Goal: Task Accomplishment & Management: Complete application form

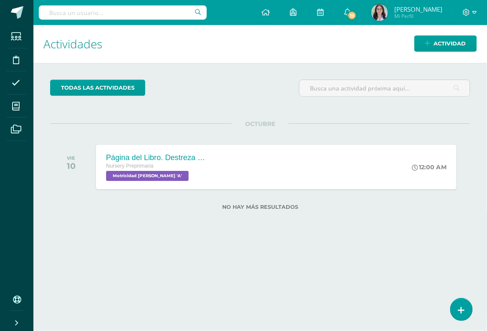
click at [166, 170] on div "Nursery Preprimaria" at bounding box center [156, 166] width 101 height 9
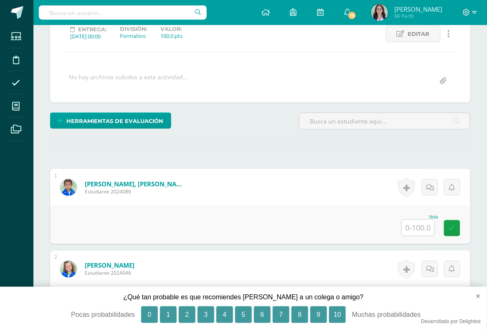
scroll to position [123, 0]
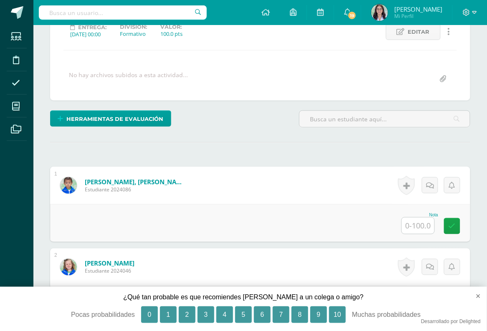
click at [422, 225] on input "text" at bounding box center [418, 226] width 33 height 16
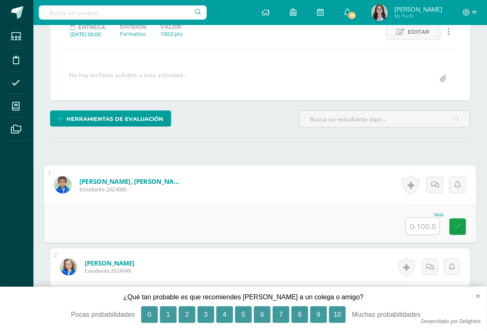
type input "8"
type input "95"
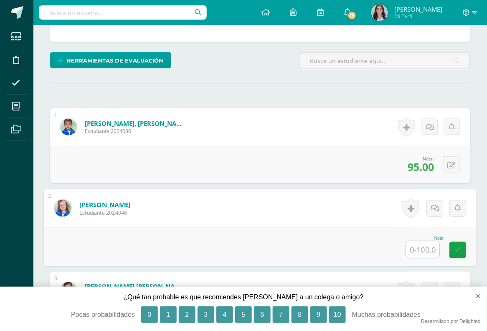
scroll to position [188, 0]
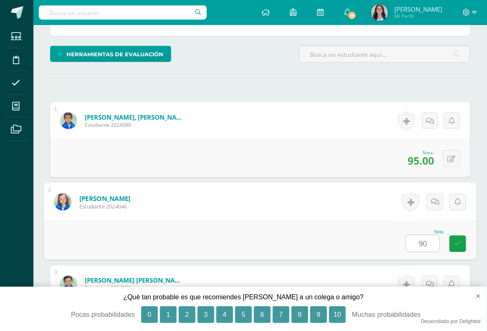
type input "90"
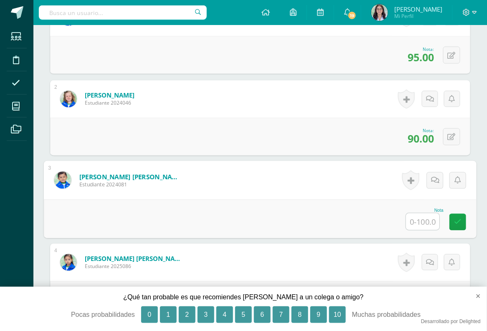
scroll to position [294, 0]
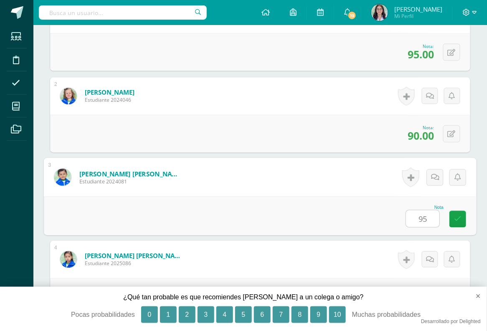
type input "95"
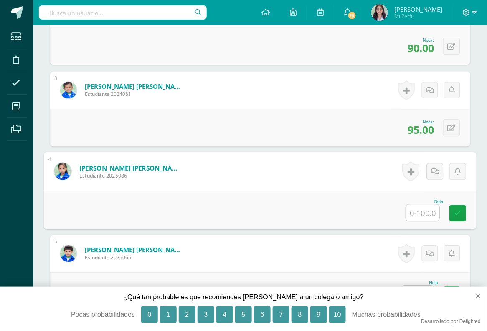
scroll to position [383, 0]
type input "95"
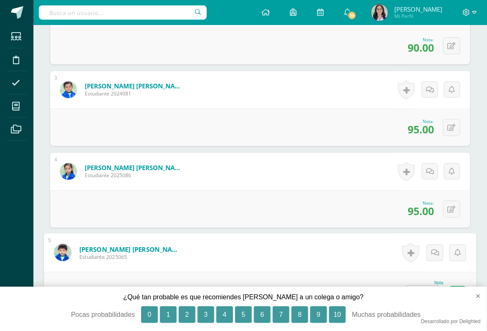
type input "85"
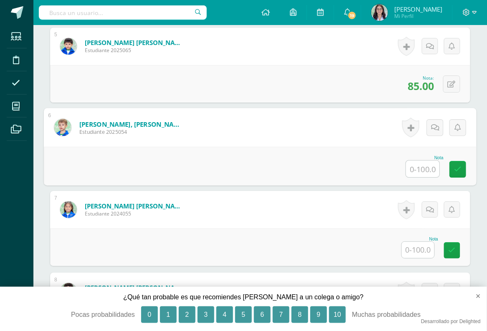
scroll to position [594, 0]
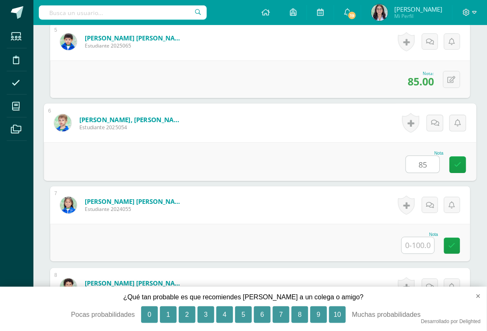
type input "85"
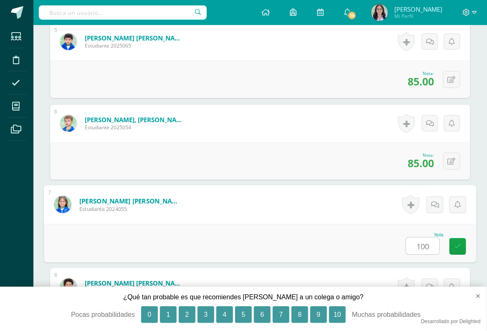
type input "100"
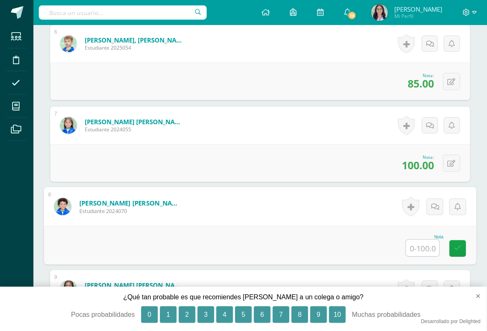
scroll to position [677, 0]
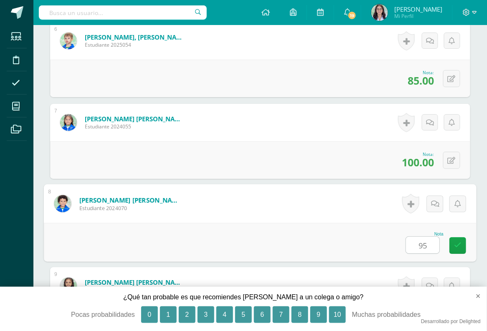
type input "95"
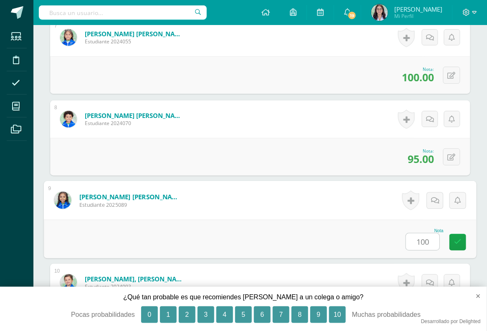
type input "100"
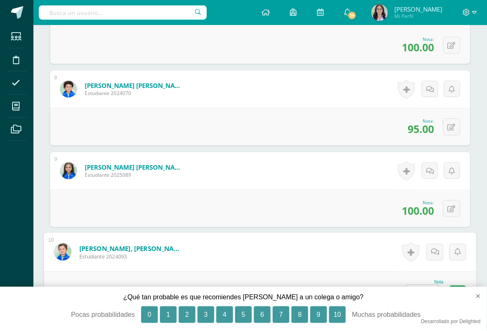
scroll to position [793, 0]
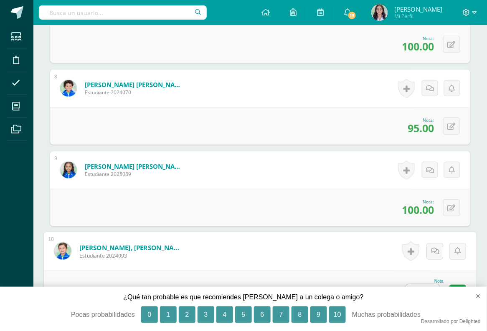
type input "1"
type input "85"
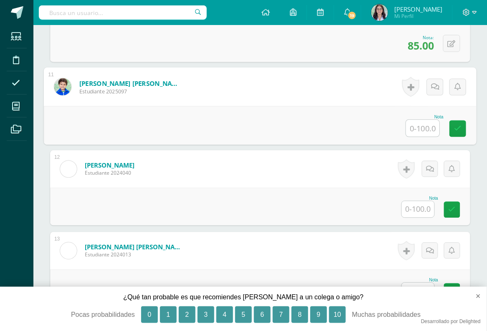
scroll to position [1041, 0]
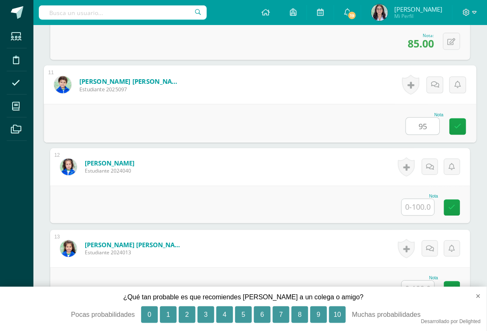
type input "95"
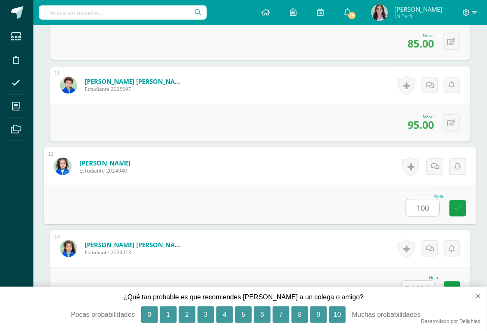
type input "100"
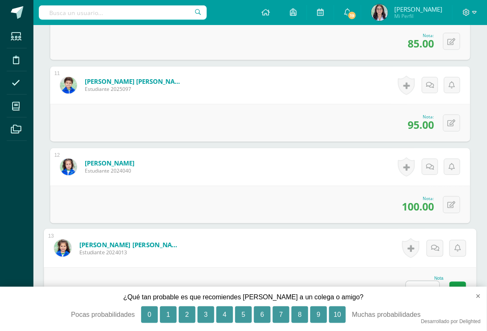
type input "95"
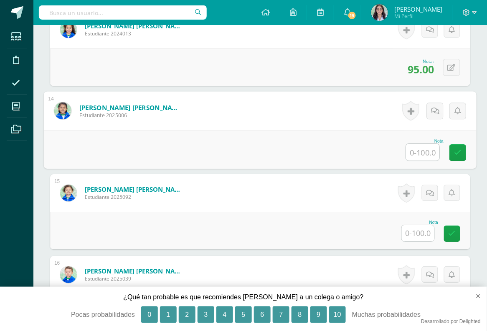
scroll to position [1269, 0]
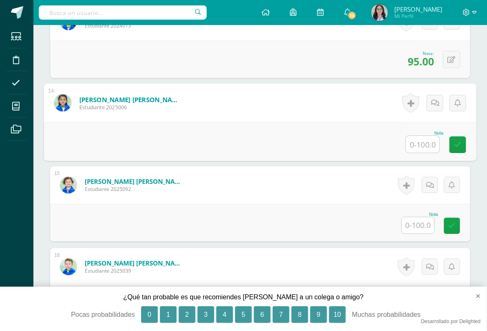
type input "8"
type input "90"
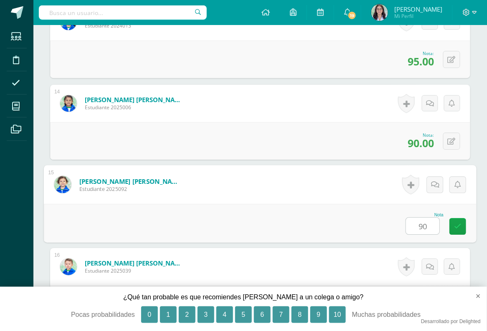
type input "90"
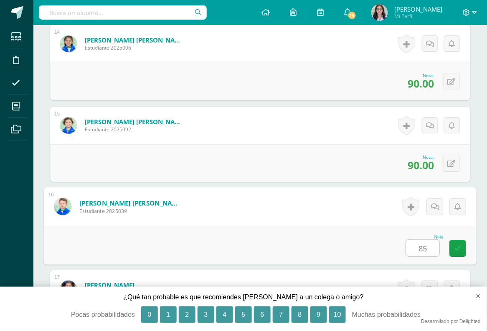
type input "85"
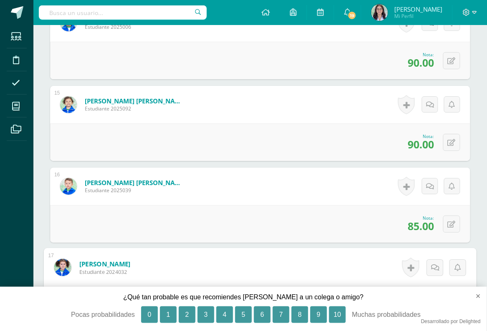
scroll to position [1360, 0]
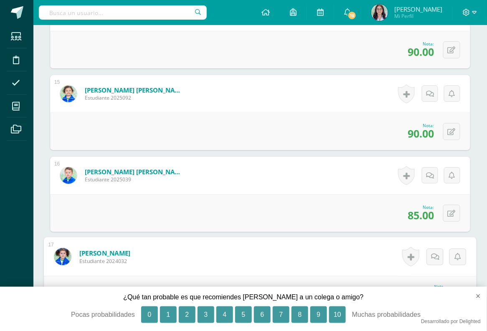
type input "1"
type input "95"
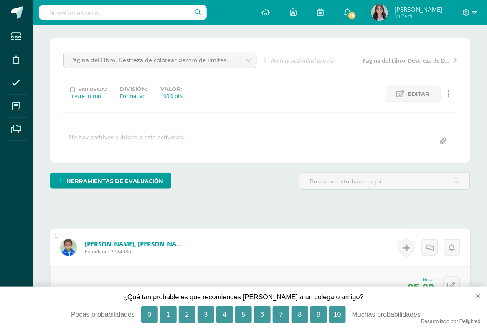
scroll to position [0, 0]
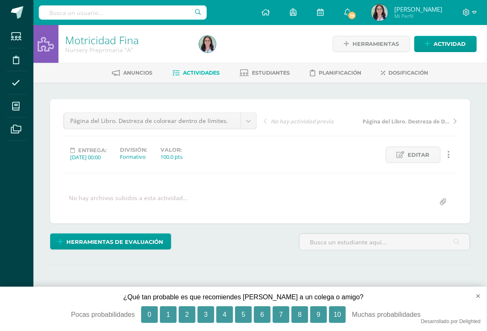
click at [73, 38] on link "Motricidad Fina" at bounding box center [101, 40] width 73 height 14
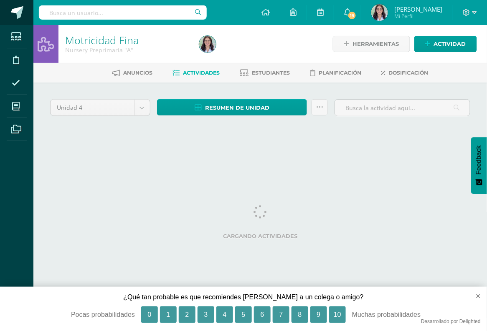
click at [18, 7] on span at bounding box center [17, 12] width 13 height 13
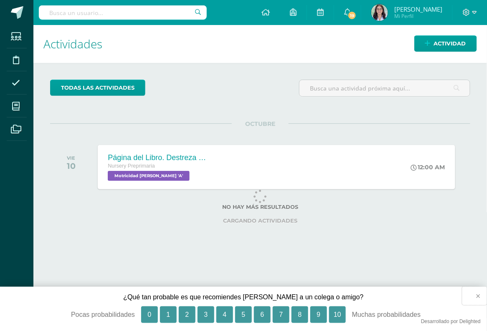
click at [479, 297] on button "×" at bounding box center [474, 296] width 25 height 18
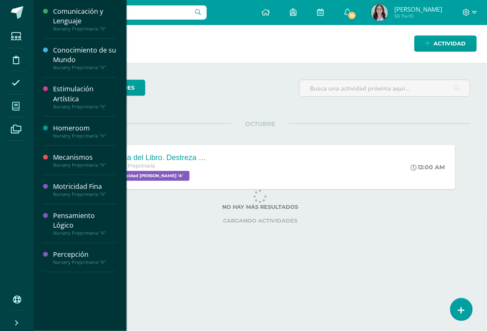
click at [13, 103] on icon at bounding box center [16, 106] width 8 height 8
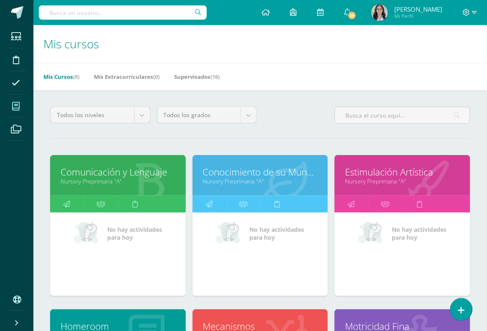
click at [159, 172] on link "Comunicación y Lenguaje" at bounding box center [118, 172] width 115 height 13
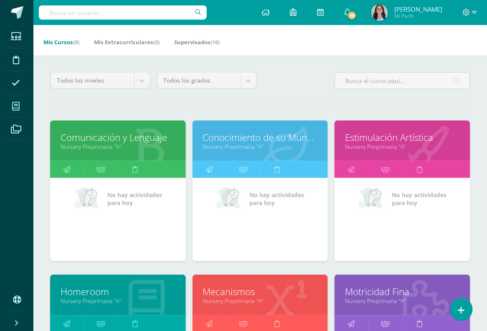
scroll to position [43, 0]
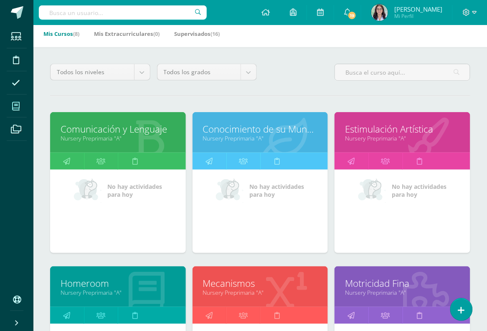
click at [245, 125] on link "Conocimiento de su Mundo" at bounding box center [260, 129] width 115 height 13
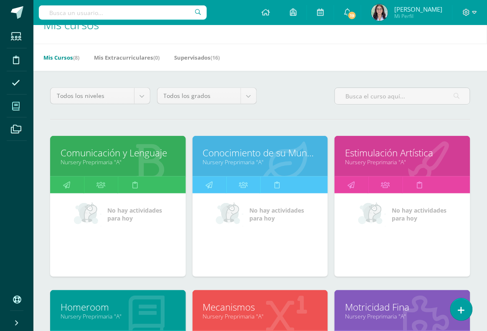
scroll to position [28, 0]
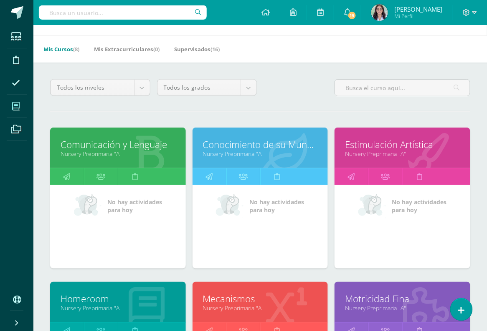
click at [362, 144] on link "Estimulación Artística" at bounding box center [402, 144] width 115 height 13
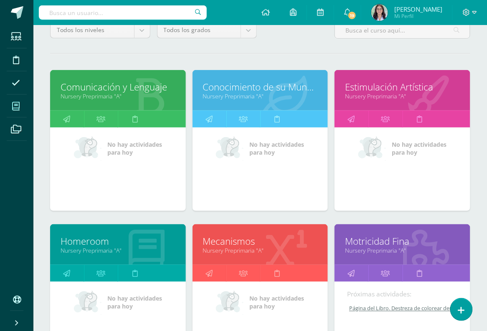
scroll to position [117, 0]
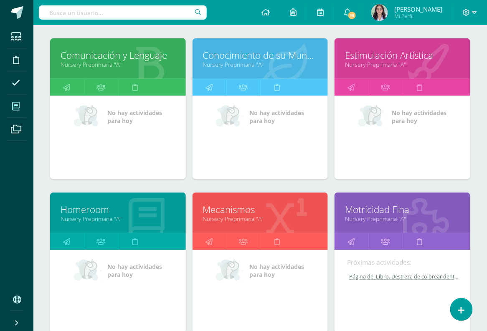
click at [226, 209] on link "Mecanismos" at bounding box center [260, 209] width 115 height 13
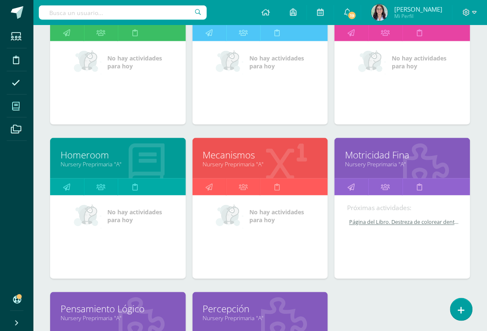
scroll to position [172, 0]
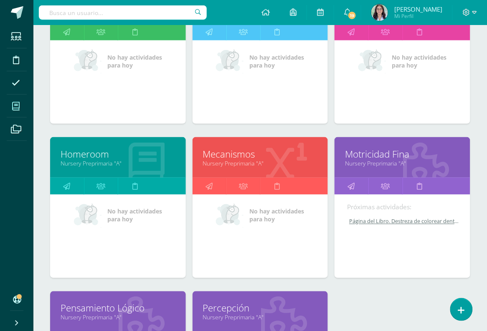
click at [361, 154] on link "Motricidad Fina" at bounding box center [402, 154] width 115 height 13
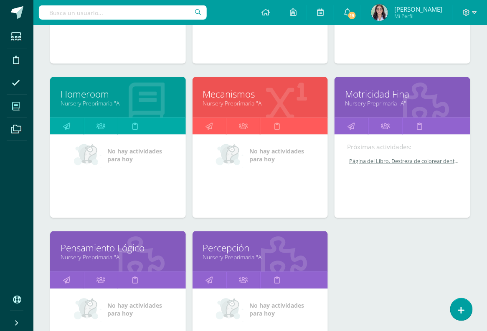
scroll to position [340, 0]
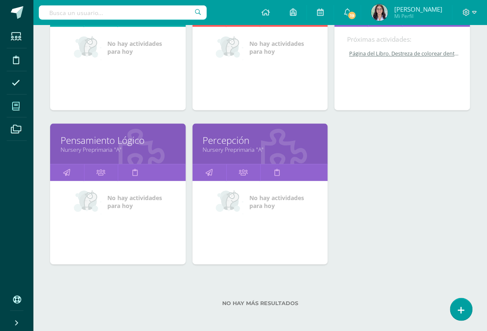
click at [124, 134] on link "Pensamiento Lógico" at bounding box center [118, 140] width 115 height 13
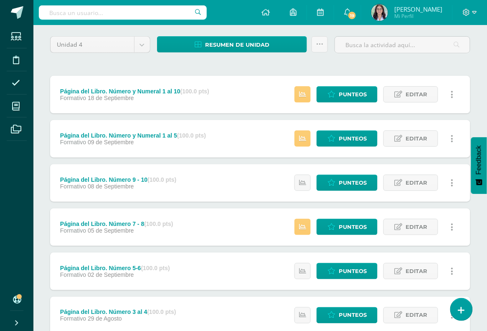
scroll to position [73, 0]
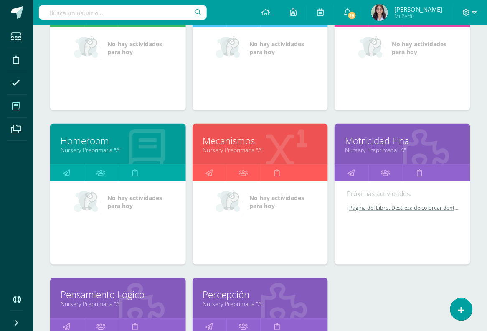
scroll to position [205, 0]
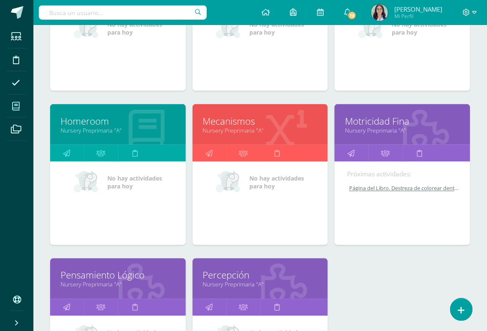
click at [230, 277] on link "Percepción" at bounding box center [260, 275] width 115 height 13
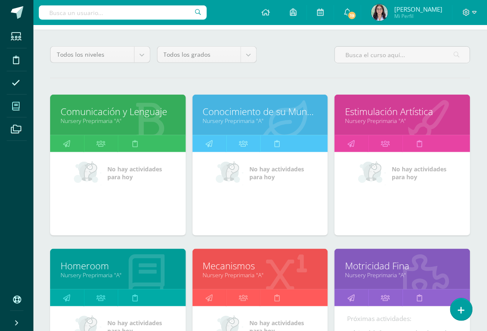
scroll to position [147, 0]
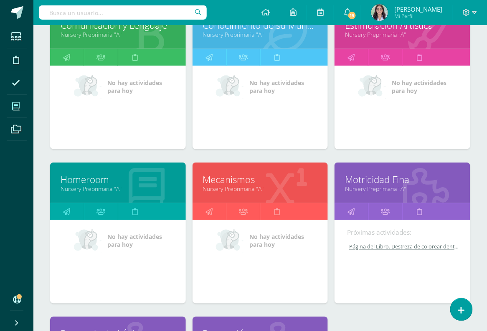
click at [103, 179] on link "Homeroom" at bounding box center [118, 179] width 115 height 13
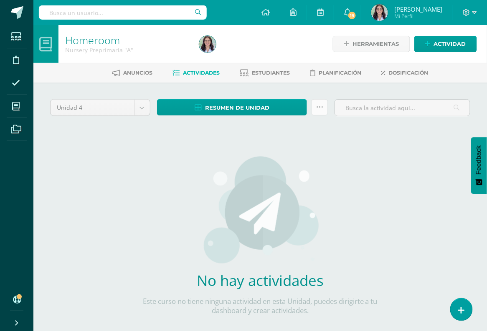
click at [320, 106] on icon at bounding box center [319, 107] width 7 height 7
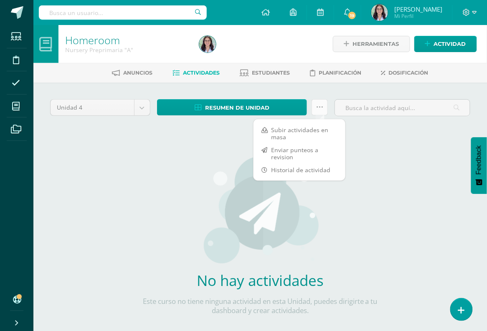
click at [321, 108] on icon at bounding box center [319, 107] width 7 height 7
click at [284, 79] on link "Estudiantes" at bounding box center [265, 72] width 50 height 13
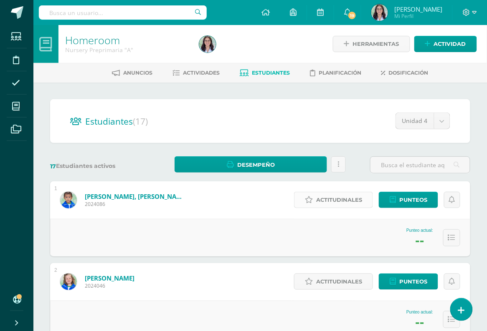
click at [341, 202] on span "Actitudinales" at bounding box center [339, 199] width 46 height 15
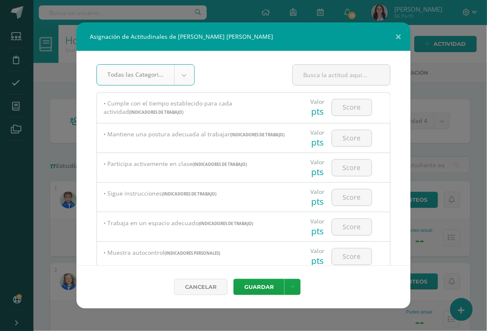
click at [352, 119] on div at bounding box center [351, 107] width 47 height 29
click at [355, 107] on input "number" at bounding box center [352, 107] width 40 height 16
type input "2"
click at [351, 143] on input "number" at bounding box center [352, 138] width 40 height 16
type input "3"
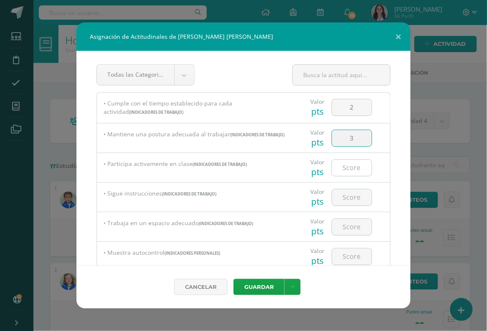
click at [352, 163] on input "number" at bounding box center [352, 168] width 40 height 16
type input "3"
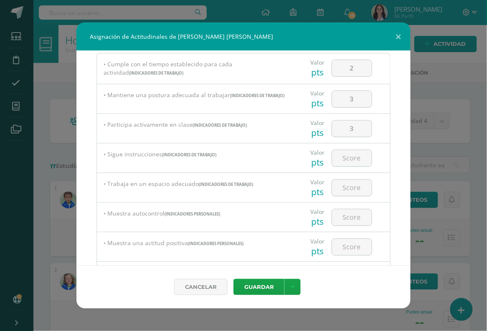
scroll to position [40, 0]
click at [349, 157] on input "number" at bounding box center [352, 157] width 40 height 16
type input "3"
click at [356, 182] on input "number" at bounding box center [352, 187] width 40 height 16
type input "3"
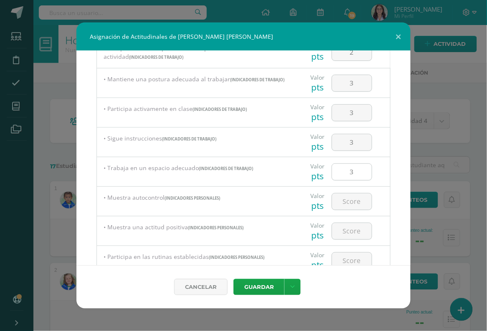
scroll to position [66, 0]
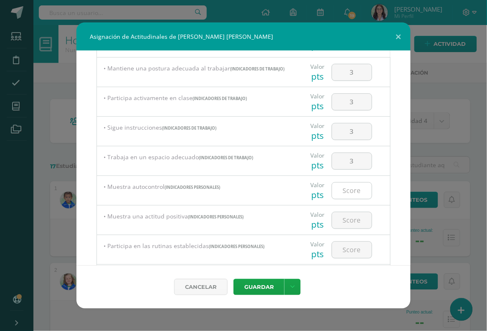
click at [354, 192] on input "number" at bounding box center [352, 191] width 40 height 16
type input "2"
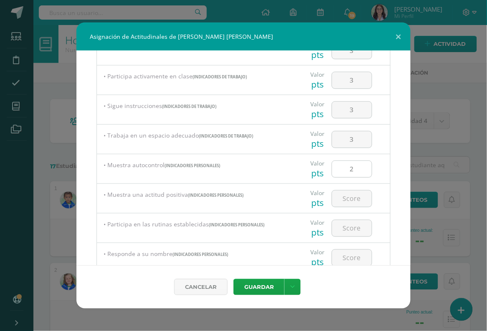
scroll to position [91, 0]
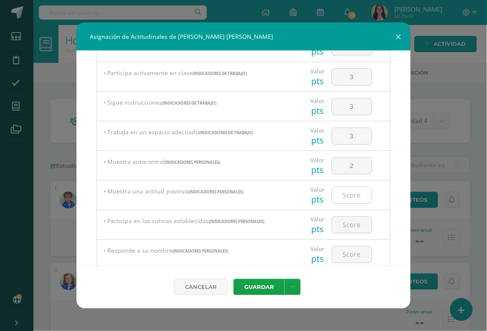
click at [353, 196] on input "number" at bounding box center [352, 195] width 40 height 16
type input "3"
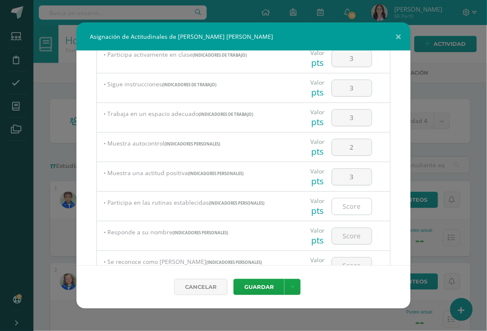
click at [354, 210] on input "number" at bounding box center [352, 207] width 40 height 16
type input "3"
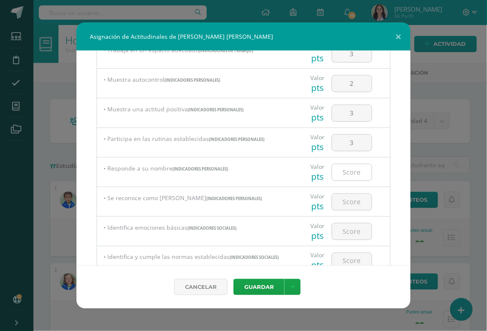
scroll to position [174, 0]
click at [354, 170] on input "number" at bounding box center [352, 172] width 40 height 16
type input "3"
click at [354, 198] on input "number" at bounding box center [352, 201] width 40 height 16
type input "3"
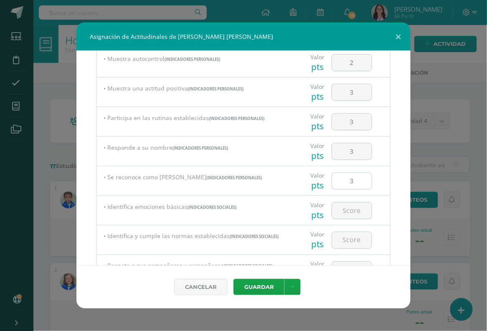
scroll to position [196, 0]
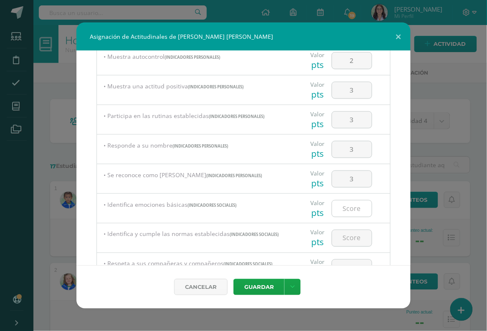
click at [362, 208] on input "number" at bounding box center [352, 209] width 40 height 16
type input "3"
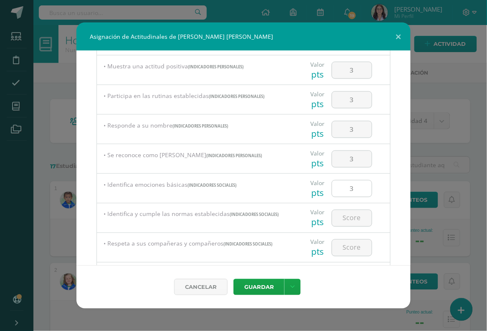
scroll to position [219, 0]
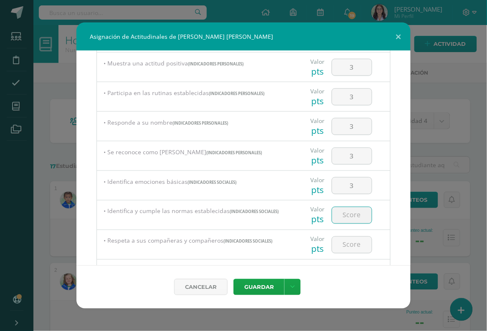
click at [364, 213] on input "number" at bounding box center [352, 215] width 40 height 16
type input "2"
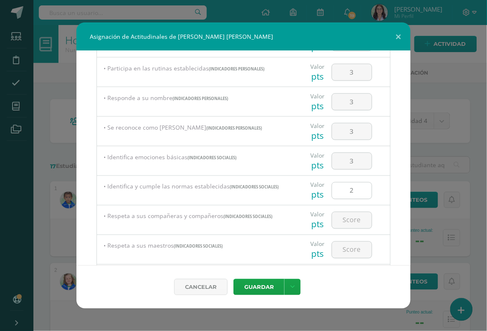
scroll to position [250, 0]
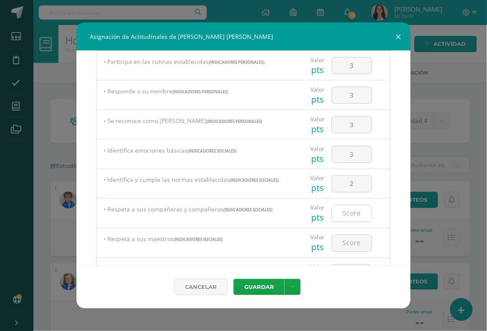
click at [367, 212] on input "number" at bounding box center [352, 214] width 40 height 16
type input "3"
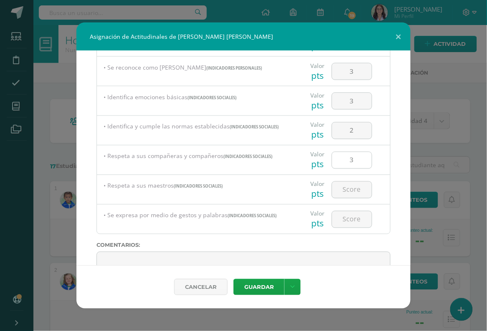
scroll to position [312, 0]
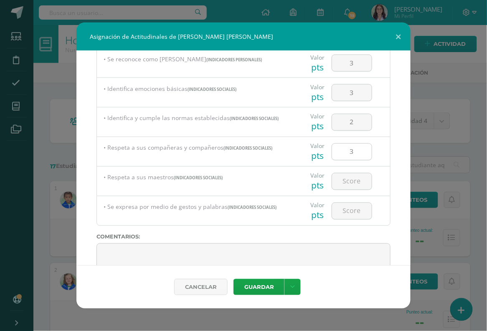
click at [355, 149] on input "3" at bounding box center [352, 152] width 40 height 16
type input "2"
click at [353, 177] on input "number" at bounding box center [352, 182] width 40 height 16
type input "3"
click at [346, 203] on input "number" at bounding box center [352, 211] width 40 height 16
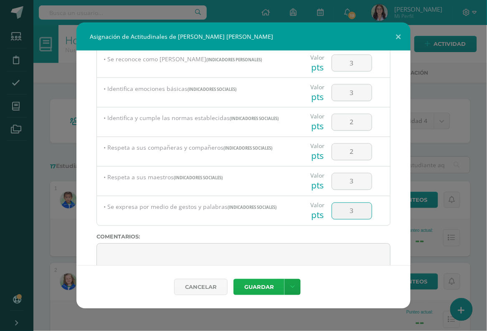
type input "3"
click at [262, 281] on button "Guardar" at bounding box center [258, 287] width 51 height 16
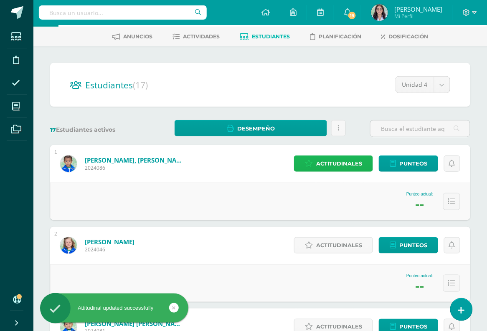
scroll to position [60, 0]
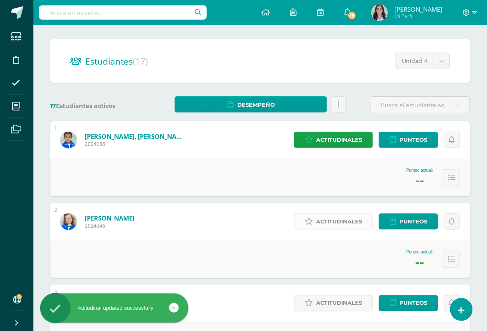
click at [322, 221] on span "Actitudinales" at bounding box center [339, 221] width 46 height 15
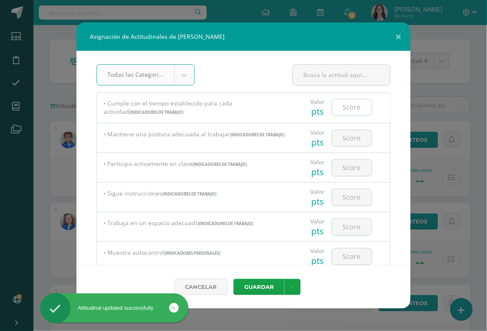
click at [366, 108] on input "number" at bounding box center [352, 107] width 40 height 16
type input "3"
click at [358, 139] on input "number" at bounding box center [352, 138] width 40 height 16
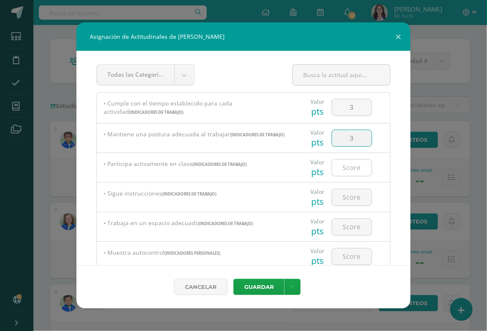
type input "3"
click at [356, 163] on input "number" at bounding box center [352, 168] width 40 height 16
type input "3"
click at [354, 194] on input "number" at bounding box center [352, 198] width 40 height 16
type input "3"
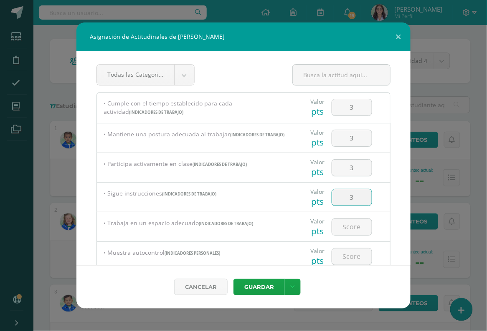
click at [348, 242] on div "• Muestra autocontrol (Indicadores Personales) Valor pts" at bounding box center [243, 257] width 294 height 30
click at [351, 222] on input "number" at bounding box center [352, 227] width 40 height 16
type input "3"
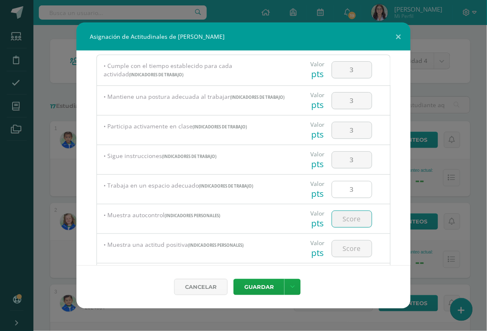
click at [351, 222] on input "number" at bounding box center [352, 219] width 40 height 16
type input "3"
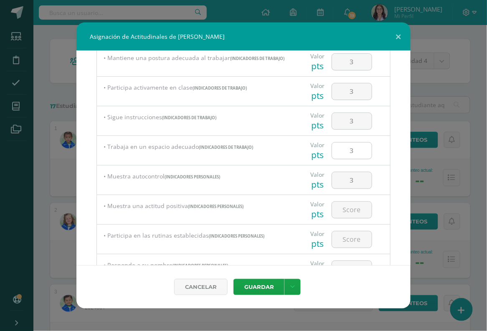
scroll to position [77, 0]
click at [349, 211] on input "number" at bounding box center [352, 210] width 40 height 16
type input "3"
click at [351, 235] on input "number" at bounding box center [352, 239] width 40 height 16
type input "3"
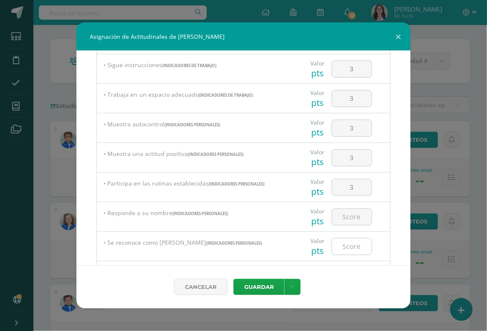
scroll to position [140, 0]
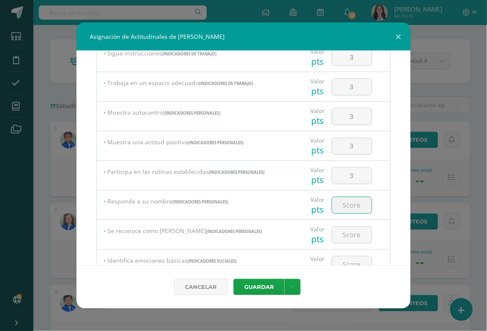
click at [354, 210] on input "number" at bounding box center [352, 205] width 40 height 16
type input "3"
click at [353, 243] on div at bounding box center [351, 234] width 47 height 29
click at [353, 230] on input "number" at bounding box center [352, 235] width 40 height 16
type input "3"
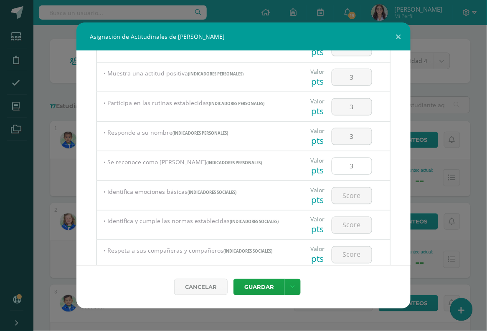
scroll to position [210, 0]
click at [357, 193] on input "number" at bounding box center [352, 195] width 40 height 16
type input "3"
click at [357, 221] on input "number" at bounding box center [352, 224] width 40 height 16
type input "3"
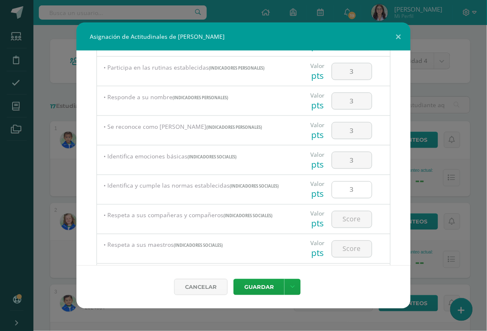
scroll to position [253, 0]
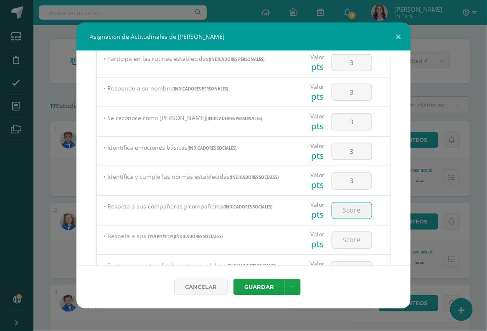
click at [357, 212] on input "number" at bounding box center [352, 211] width 40 height 16
type input "3"
click at [356, 237] on input "number" at bounding box center [352, 241] width 40 height 16
type input "3"
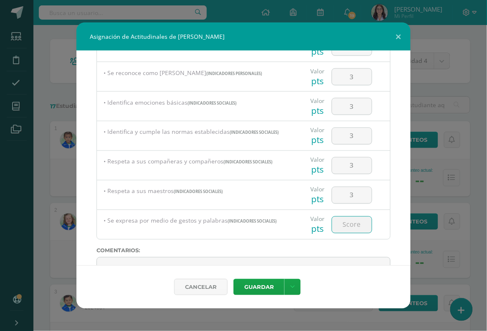
click at [357, 227] on input "number" at bounding box center [352, 225] width 40 height 16
type input "3"
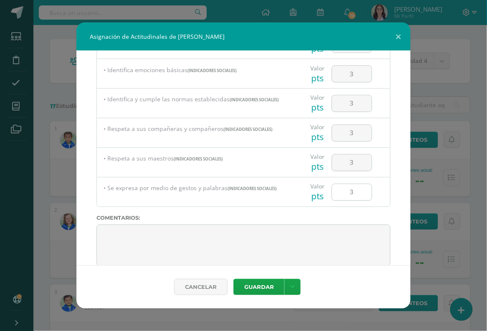
scroll to position [331, 0]
click at [261, 287] on button "Guardar" at bounding box center [258, 287] width 51 height 16
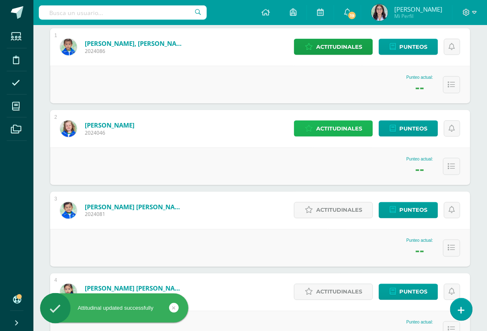
scroll to position [154, 0]
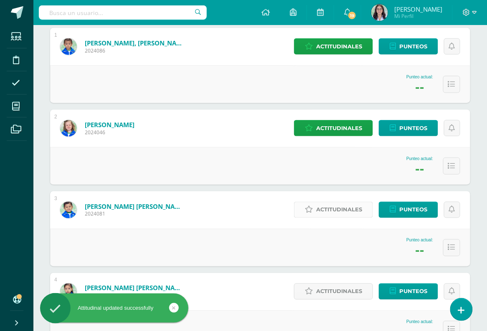
click at [326, 215] on span "Actitudinales" at bounding box center [339, 209] width 46 height 15
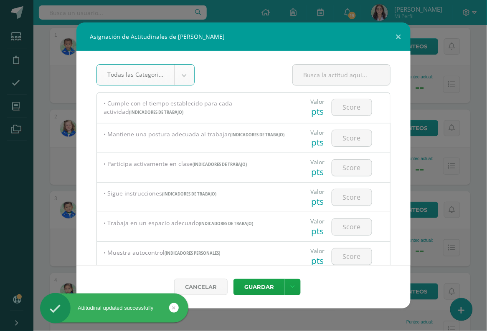
scroll to position [0, 0]
click at [355, 106] on input "number" at bounding box center [352, 107] width 40 height 16
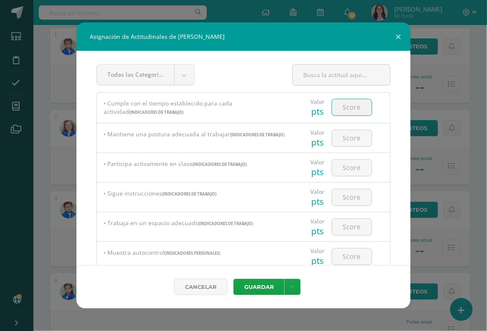
type input "3"
type input "2"
click at [356, 133] on input "number" at bounding box center [352, 138] width 40 height 16
type input "3"
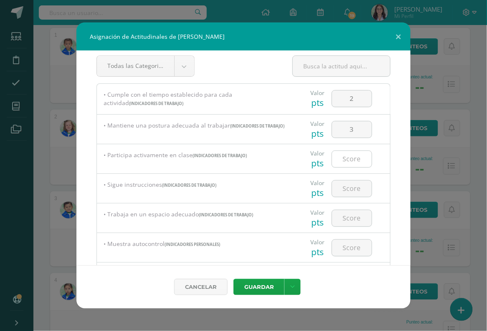
scroll to position [10, 0]
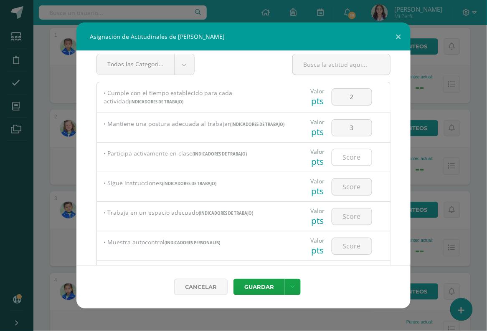
click at [350, 157] on input "number" at bounding box center [352, 157] width 40 height 16
type input "3"
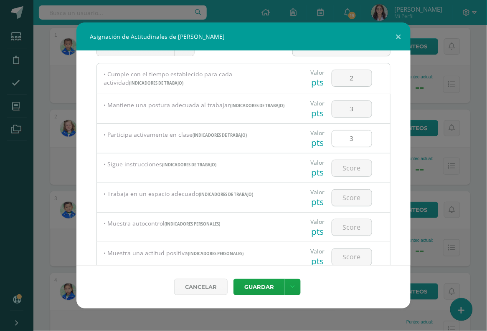
scroll to position [36, 0]
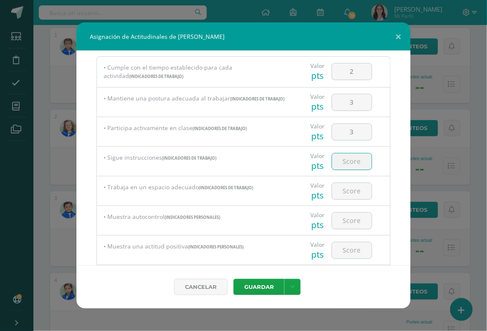
click at [356, 159] on input "number" at bounding box center [352, 162] width 40 height 16
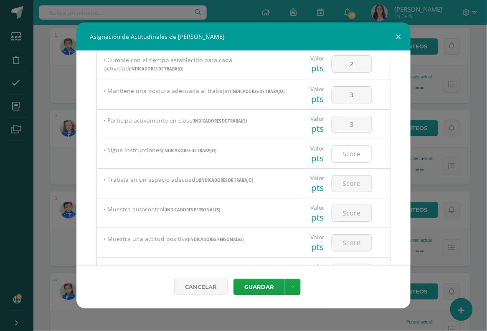
scroll to position [44, 0]
click at [358, 149] on input "number" at bounding box center [352, 153] width 40 height 16
type input "3"
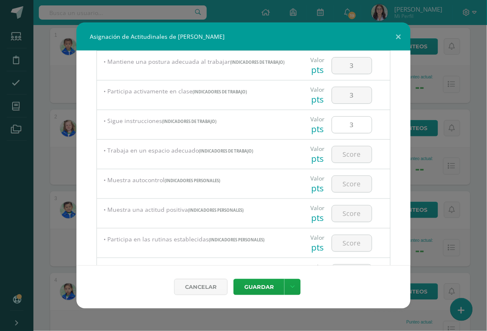
scroll to position [74, 0]
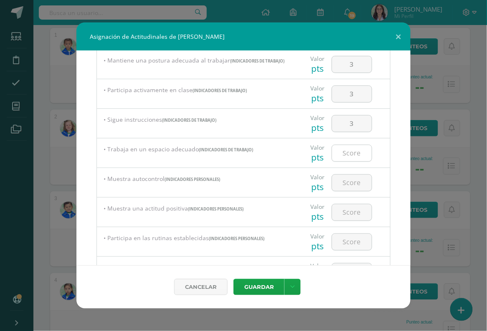
click at [347, 149] on input "number" at bounding box center [352, 153] width 40 height 16
type input "3"
click at [354, 185] on input "number" at bounding box center [352, 183] width 40 height 16
type input "2"
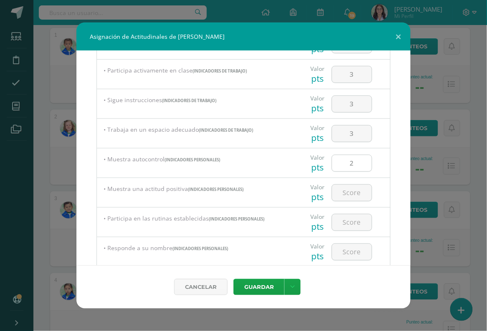
scroll to position [98, 0]
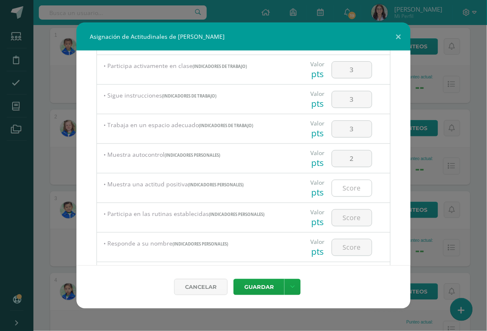
click at [353, 187] on input "number" at bounding box center [352, 188] width 40 height 16
type input "3"
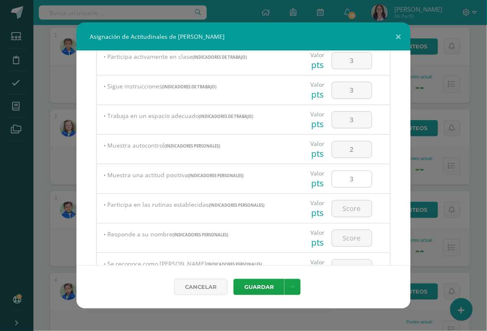
scroll to position [113, 0]
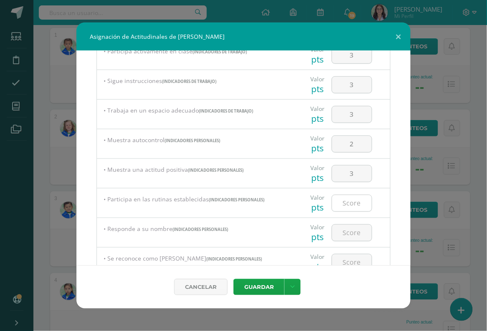
click at [352, 199] on input "number" at bounding box center [352, 203] width 40 height 16
type input "3"
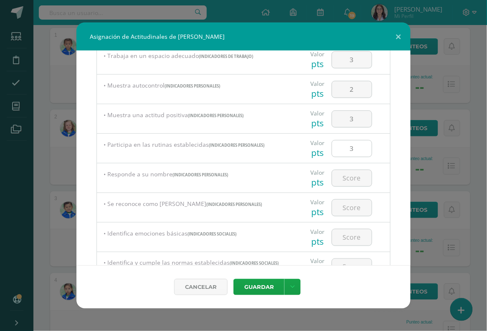
scroll to position [169, 0]
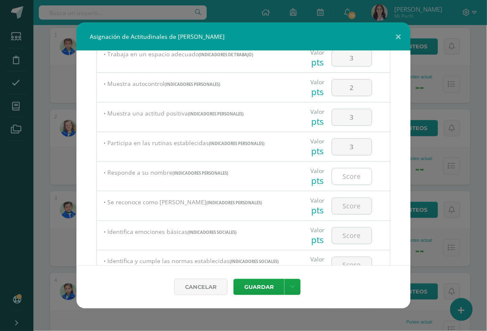
click at [359, 170] on input "number" at bounding box center [352, 177] width 40 height 16
type input "3"
click at [354, 203] on input "number" at bounding box center [352, 206] width 40 height 16
type input "3"
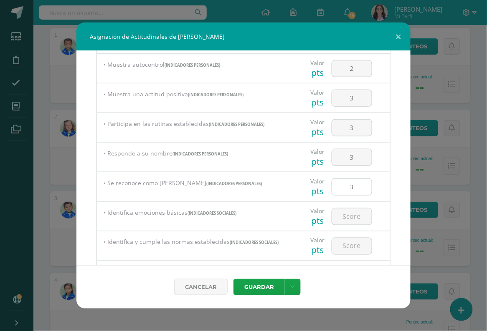
scroll to position [195, 0]
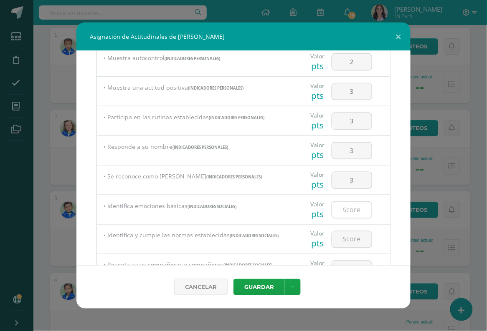
click at [354, 212] on input "number" at bounding box center [352, 210] width 40 height 16
type input "3"
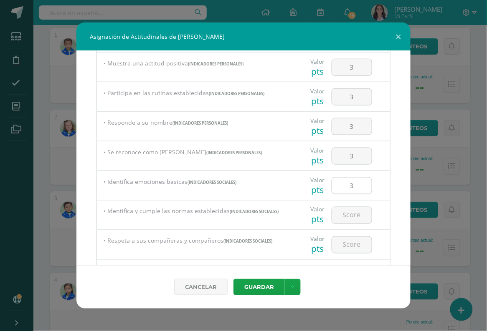
scroll to position [224, 0]
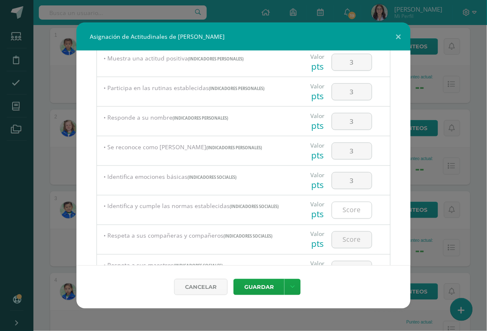
click at [355, 210] on input "number" at bounding box center [352, 210] width 40 height 16
type input "2"
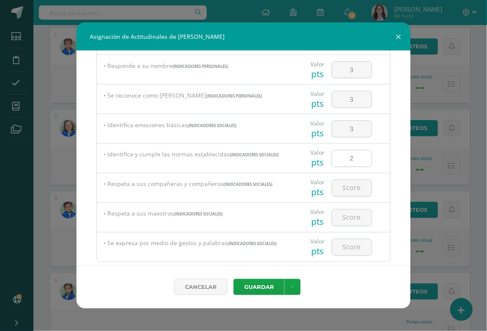
scroll to position [276, 0]
click at [361, 184] on input "number" at bounding box center [352, 188] width 40 height 16
type input "3"
type input "2"
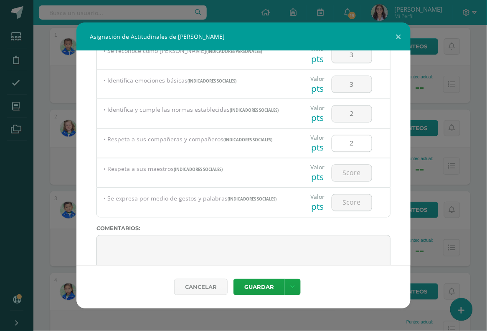
scroll to position [343, 0]
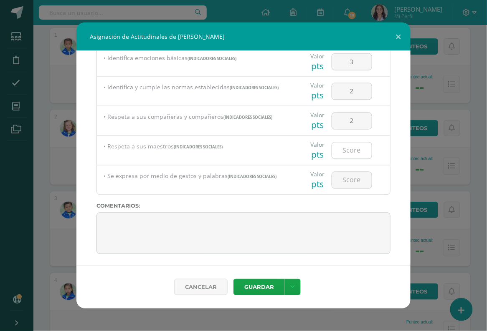
click at [356, 147] on input "number" at bounding box center [352, 151] width 40 height 16
type input "3"
click at [349, 178] on input "number" at bounding box center [352, 180] width 40 height 16
type input "3"
click at [263, 289] on button "Guardar" at bounding box center [258, 287] width 51 height 16
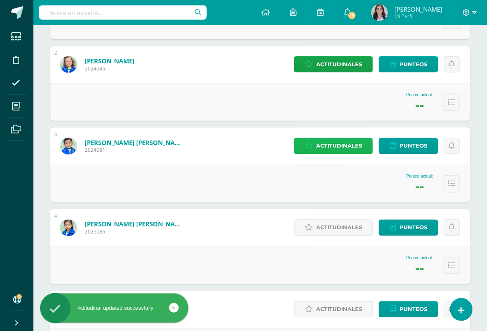
scroll to position [243, 0]
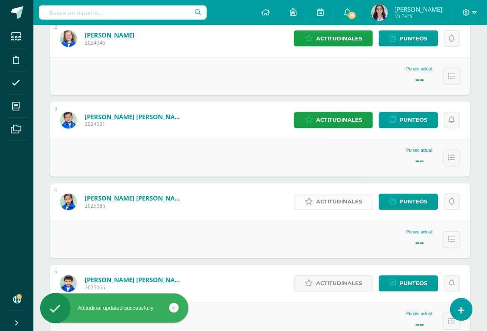
click at [339, 197] on span "Actitudinales" at bounding box center [339, 202] width 46 height 15
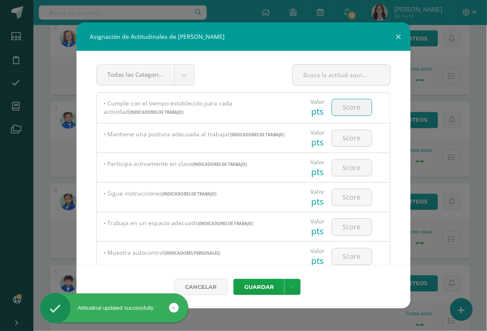
click at [362, 104] on input "number" at bounding box center [352, 107] width 40 height 16
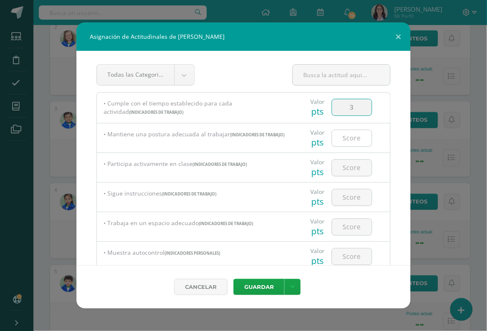
type input "3"
click at [356, 137] on input "number" at bounding box center [352, 138] width 40 height 16
type input "3"
click at [349, 165] on input "number" at bounding box center [352, 168] width 40 height 16
type input "2"
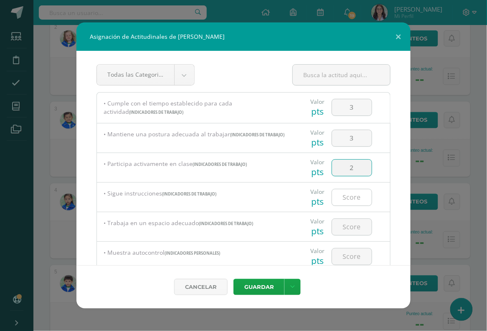
click at [350, 195] on input "number" at bounding box center [352, 198] width 40 height 16
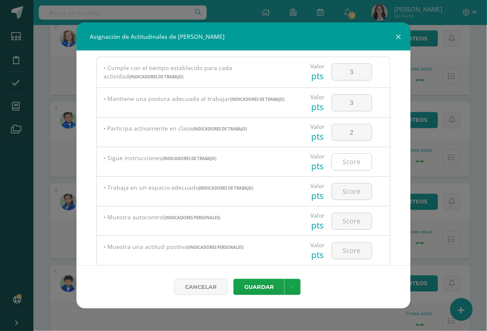
scroll to position [36, 0]
click at [356, 165] on input "number" at bounding box center [352, 161] width 40 height 16
type input "3"
click at [355, 187] on input "number" at bounding box center [352, 191] width 40 height 16
type input "3"
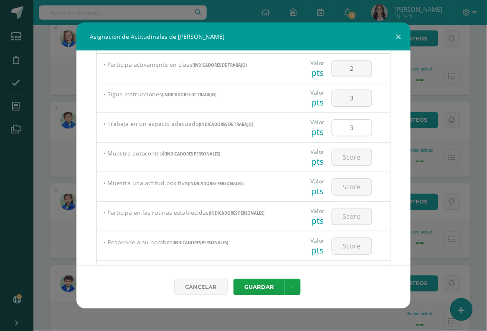
scroll to position [101, 0]
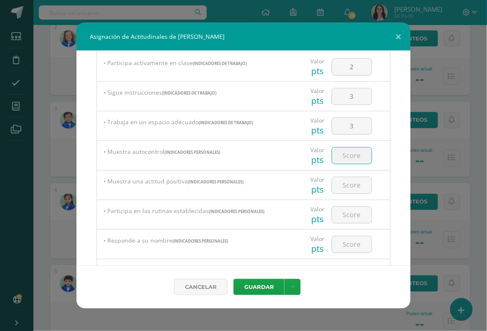
click at [361, 157] on input "number" at bounding box center [352, 156] width 40 height 16
type input "2"
click at [352, 179] on input "number" at bounding box center [352, 185] width 40 height 16
type input "3"
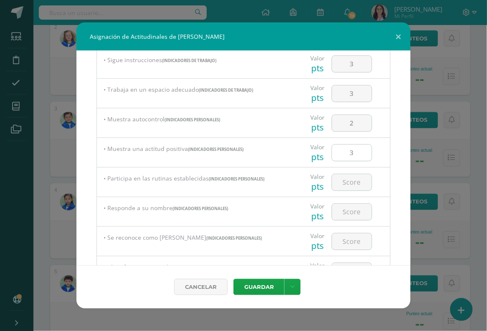
scroll to position [136, 0]
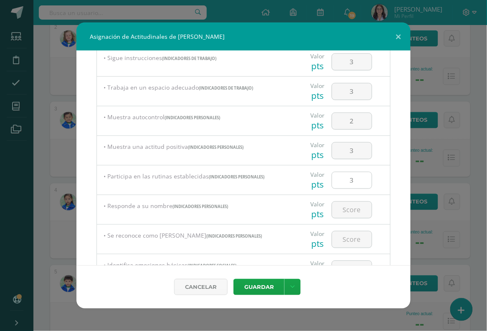
click at [355, 178] on input "3" at bounding box center [352, 180] width 40 height 16
type input "3"
click at [348, 205] on input "number" at bounding box center [352, 210] width 40 height 16
type input "3"
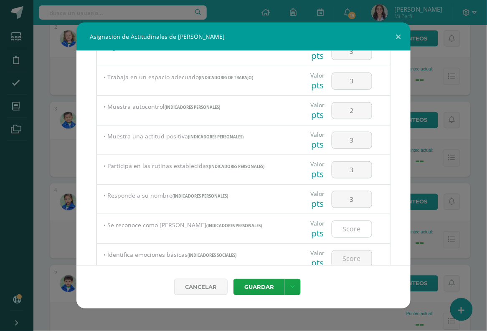
click at [350, 226] on input "number" at bounding box center [352, 229] width 40 height 16
type input "3"
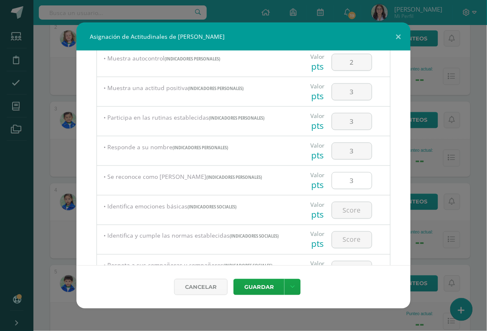
scroll to position [200, 0]
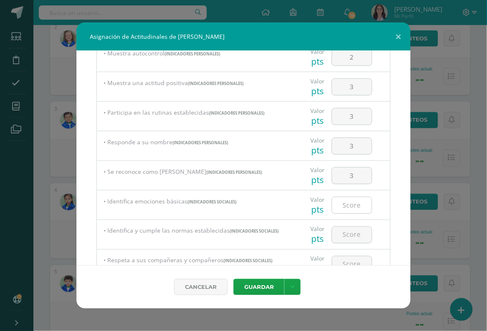
click at [353, 199] on input "number" at bounding box center [352, 205] width 40 height 16
type input "3"
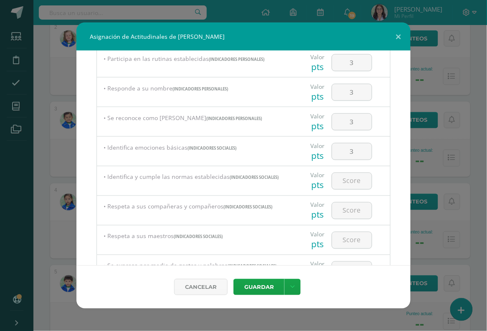
scroll to position [255, 0]
click at [358, 174] on input "number" at bounding box center [352, 180] width 40 height 16
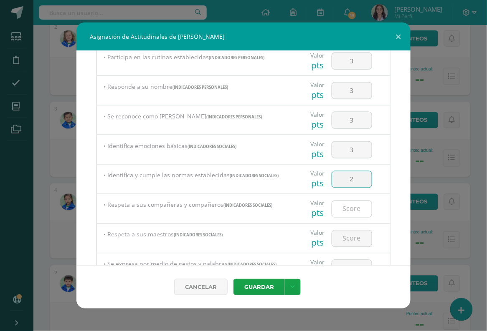
type input "2"
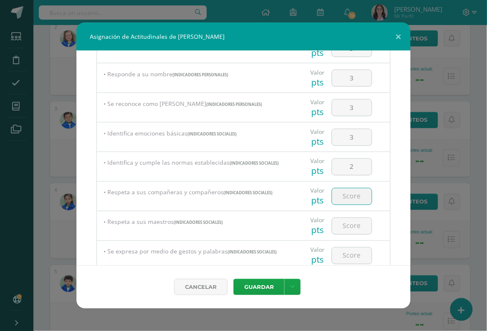
click at [354, 195] on input "number" at bounding box center [352, 197] width 40 height 16
click at [359, 168] on input "2" at bounding box center [352, 167] width 40 height 16
type input "3"
click at [351, 189] on input "number" at bounding box center [352, 197] width 40 height 16
type input "2"
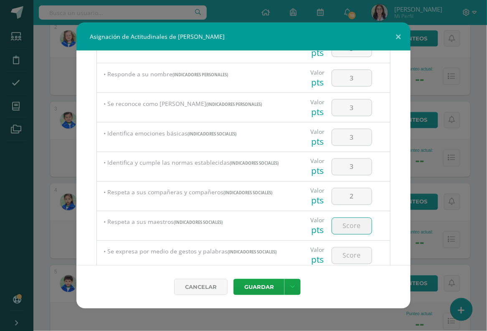
click at [348, 227] on input "number" at bounding box center [352, 226] width 40 height 16
type input "3"
click at [348, 243] on div at bounding box center [351, 255] width 47 height 29
click at [348, 250] on input "number" at bounding box center [352, 256] width 40 height 16
type input "3"
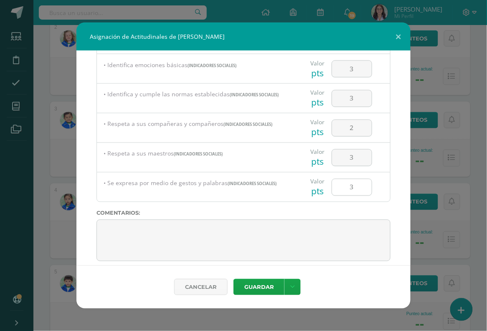
scroll to position [343, 0]
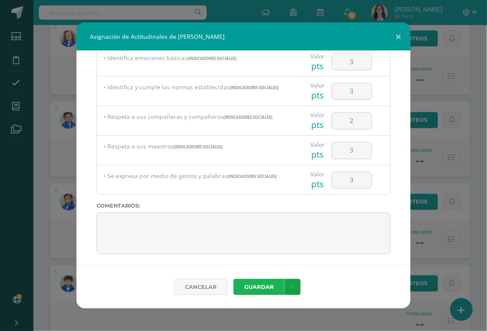
click at [281, 289] on button "Guardar" at bounding box center [258, 287] width 51 height 16
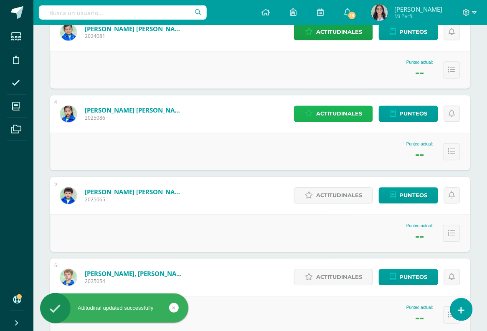
scroll to position [336, 0]
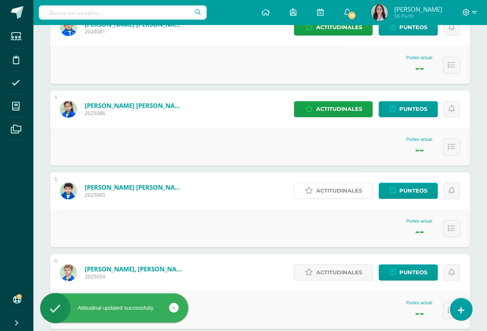
click at [336, 191] on span "Actitudinales" at bounding box center [339, 191] width 46 height 15
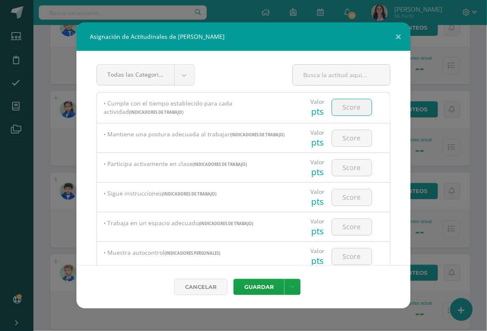
click at [346, 105] on input "number" at bounding box center [352, 107] width 40 height 16
type input "3"
click at [344, 135] on input "number" at bounding box center [352, 138] width 40 height 16
type input "3"
click at [344, 169] on input "number" at bounding box center [352, 168] width 40 height 16
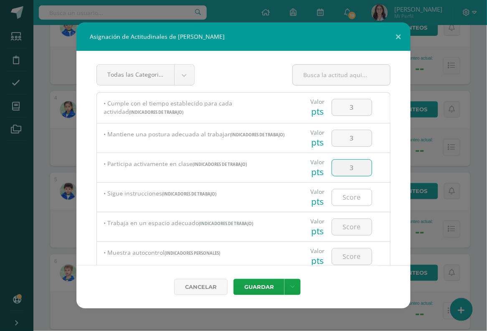
type input "3"
click at [345, 197] on input "number" at bounding box center [352, 198] width 40 height 16
type input "3"
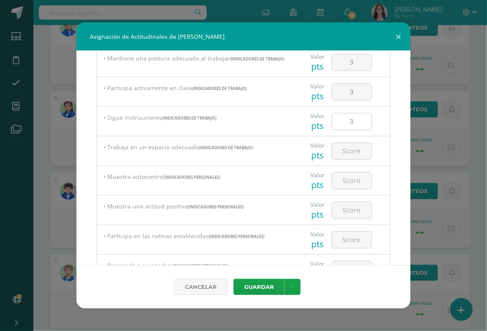
scroll to position [92, 0]
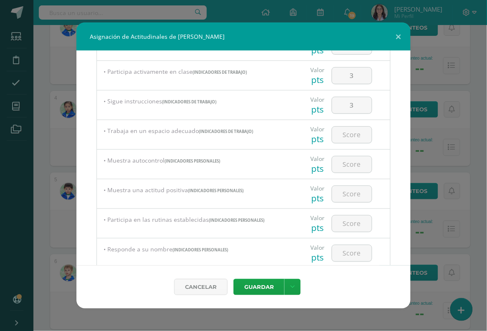
click at [362, 142] on div at bounding box center [351, 134] width 47 height 29
click at [362, 136] on input "number" at bounding box center [352, 135] width 40 height 16
type input "3"
click at [359, 165] on input "number" at bounding box center [352, 165] width 40 height 16
type input "3"
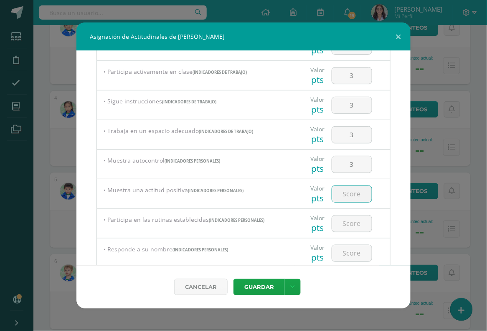
click at [359, 187] on input "number" at bounding box center [352, 194] width 40 height 16
type input "3"
click at [356, 219] on input "number" at bounding box center [352, 224] width 40 height 16
type input "3"
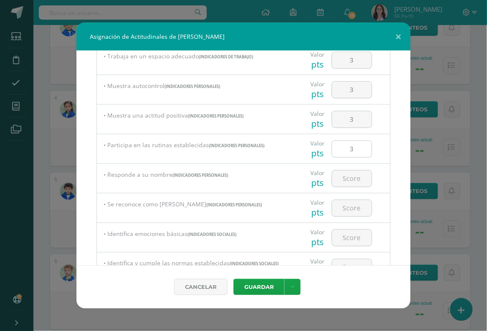
scroll to position [167, 0]
click at [364, 174] on input "number" at bounding box center [352, 178] width 40 height 16
type input "3"
click at [363, 200] on input "number" at bounding box center [352, 208] width 40 height 16
type input "3"
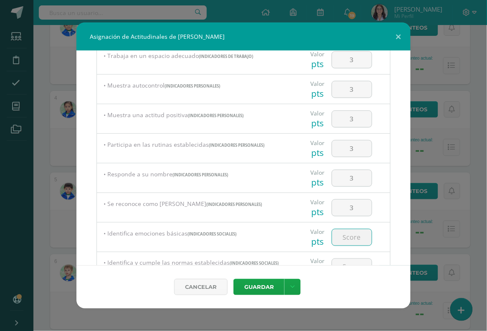
click at [359, 232] on input "number" at bounding box center [352, 238] width 40 height 16
type input "3"
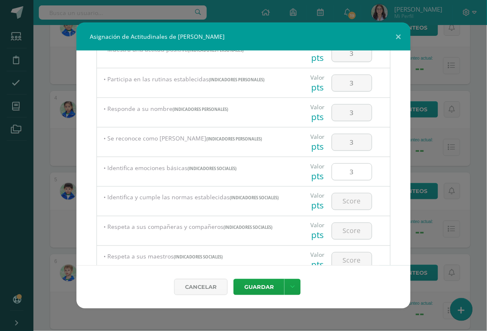
scroll to position [234, 0]
click at [362, 194] on input "number" at bounding box center [352, 201] width 40 height 16
type input "3"
click at [355, 219] on div at bounding box center [351, 230] width 47 height 29
click at [355, 225] on input "number" at bounding box center [352, 230] width 40 height 16
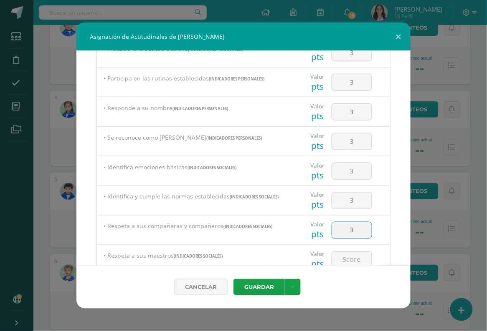
type input "3"
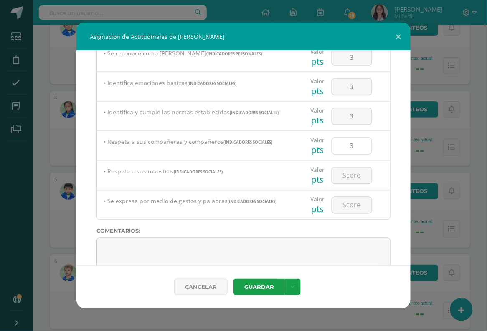
scroll to position [319, 0]
click at [359, 177] on input "number" at bounding box center [352, 175] width 40 height 16
type input "3"
click at [359, 197] on input "number" at bounding box center [352, 205] width 40 height 16
type input "3"
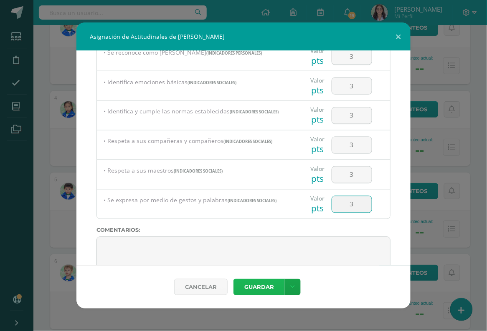
click at [270, 283] on button "Guardar" at bounding box center [258, 287] width 51 height 16
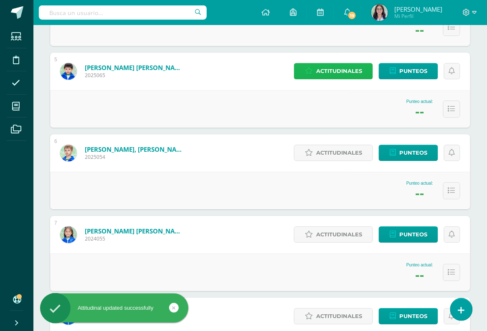
scroll to position [452, 0]
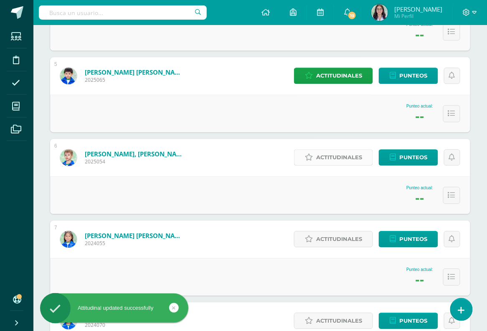
click at [331, 151] on span "Actitudinales" at bounding box center [339, 157] width 46 height 15
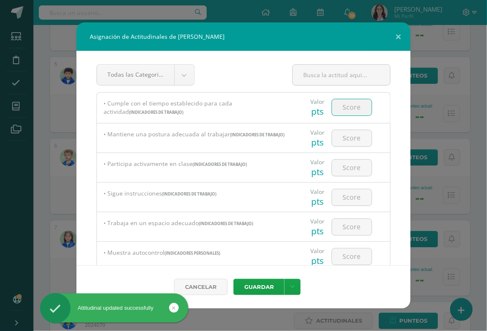
click at [349, 104] on input "number" at bounding box center [352, 107] width 40 height 16
type input "3"
click at [351, 139] on input "number" at bounding box center [352, 138] width 40 height 16
type input "3"
click at [350, 172] on input "number" at bounding box center [352, 168] width 40 height 16
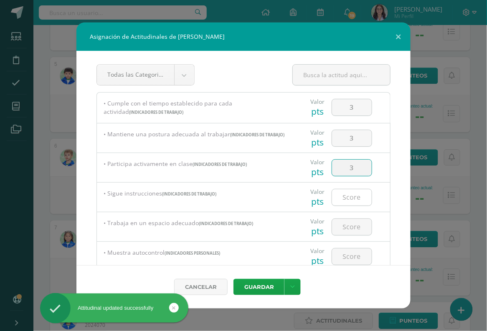
type input "3"
click at [350, 202] on input "number" at bounding box center [352, 198] width 40 height 16
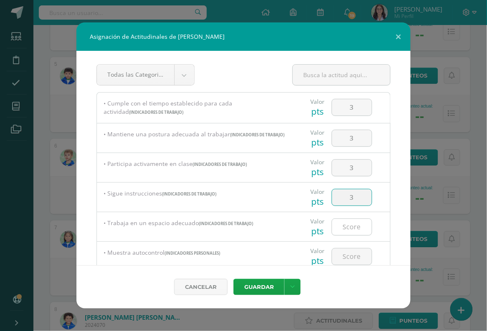
type input "3"
click at [353, 228] on input "number" at bounding box center [352, 227] width 40 height 16
type input "3"
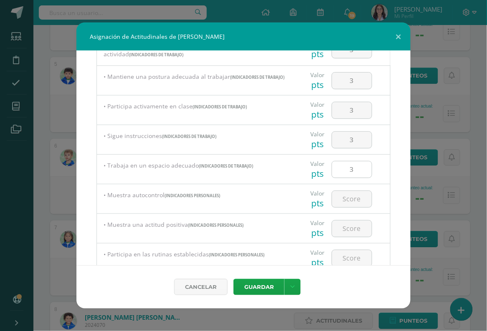
scroll to position [80, 0]
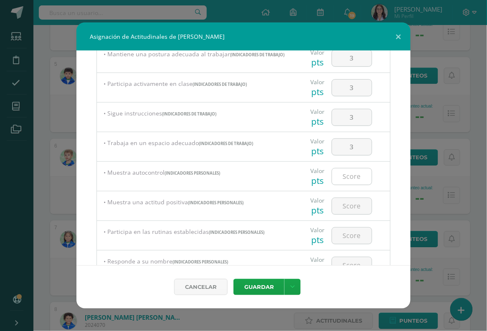
click at [361, 174] on input "number" at bounding box center [352, 177] width 40 height 16
type input "3"
click at [360, 204] on input "number" at bounding box center [352, 206] width 40 height 16
click at [360, 179] on input "3" at bounding box center [352, 177] width 40 height 16
type input "2"
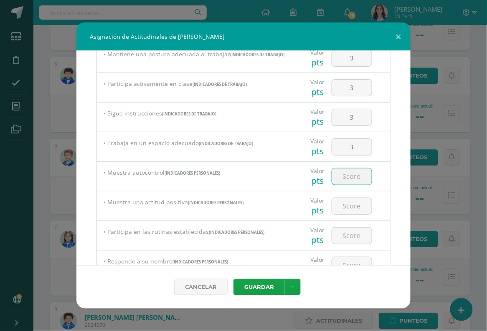
type input "3"
click at [358, 210] on input "number" at bounding box center [352, 206] width 40 height 16
type input "3"
click at [350, 236] on input "number" at bounding box center [352, 236] width 40 height 16
type input "3"
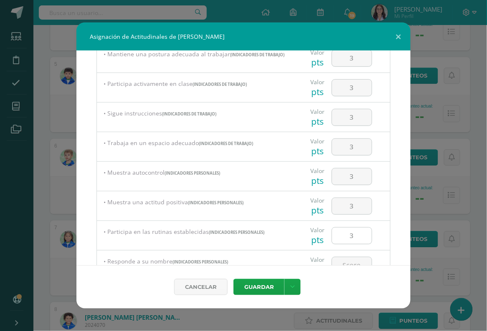
scroll to position [135, 0]
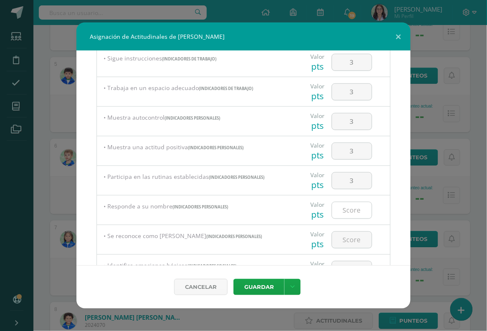
click at [359, 208] on input "number" at bounding box center [352, 210] width 40 height 16
type input "3"
click at [357, 233] on input "number" at bounding box center [352, 240] width 40 height 16
type input "3"
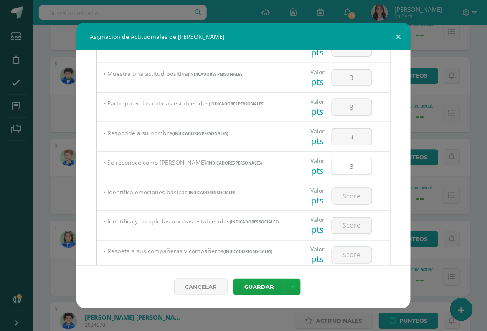
scroll to position [228, 0]
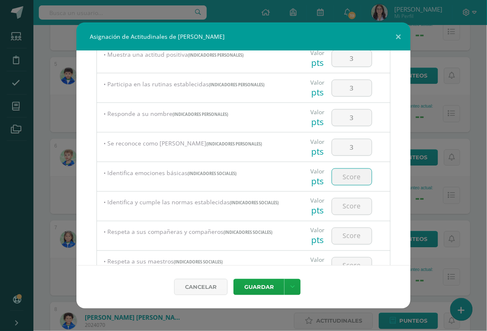
click at [357, 173] on input "number" at bounding box center [352, 177] width 40 height 16
type input "3"
click at [357, 202] on input "number" at bounding box center [352, 207] width 40 height 16
type input "3"
click at [357, 232] on input "number" at bounding box center [352, 236] width 40 height 16
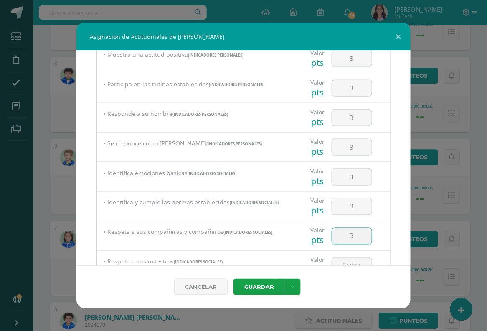
type input "3"
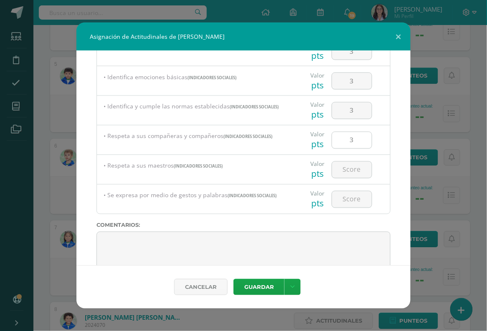
scroll to position [325, 0]
click at [364, 165] on input "number" at bounding box center [352, 169] width 40 height 16
type input "3"
click at [361, 205] on div at bounding box center [351, 198] width 47 height 29
click at [361, 200] on input "number" at bounding box center [352, 199] width 40 height 16
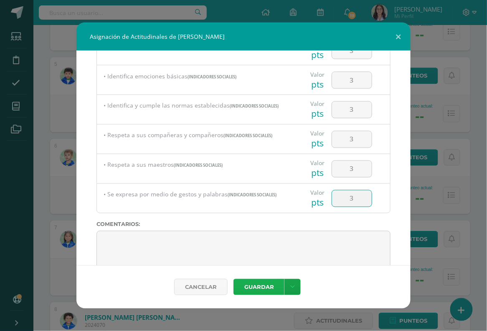
type input "3"
click at [263, 284] on button "Guardar" at bounding box center [258, 287] width 51 height 16
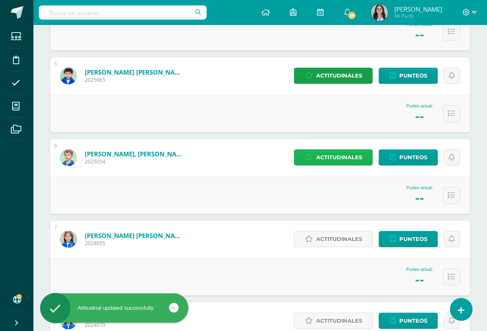
scroll to position [493, 0]
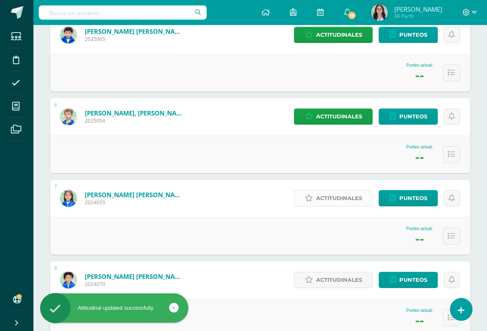
click at [328, 200] on span "Actitudinales" at bounding box center [339, 198] width 46 height 15
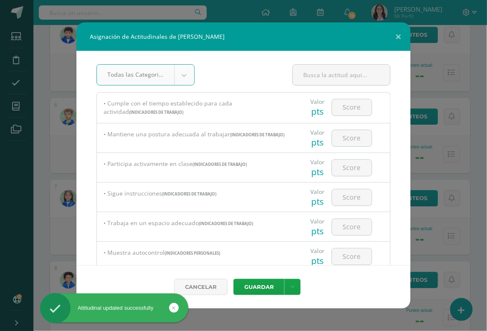
click at [348, 122] on div "Valor pts" at bounding box center [341, 108] width 98 height 30
click at [349, 113] on input "number" at bounding box center [352, 107] width 40 height 16
type input "3"
click at [354, 131] on input "number" at bounding box center [352, 138] width 40 height 16
type input "3"
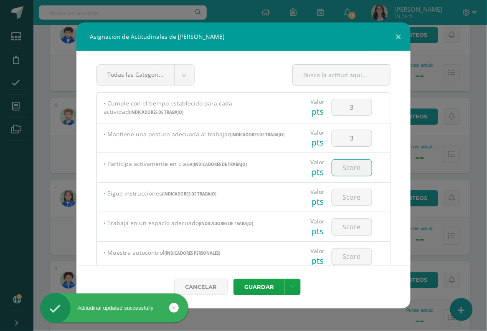
click at [354, 174] on input "number" at bounding box center [352, 168] width 40 height 16
type input "3"
click at [354, 200] on input "number" at bounding box center [352, 198] width 40 height 16
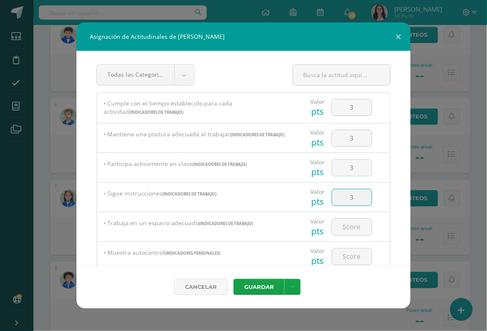
type input "3"
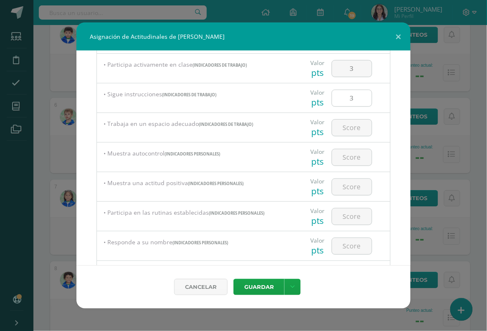
scroll to position [101, 0]
click at [366, 131] on input "number" at bounding box center [352, 126] width 40 height 16
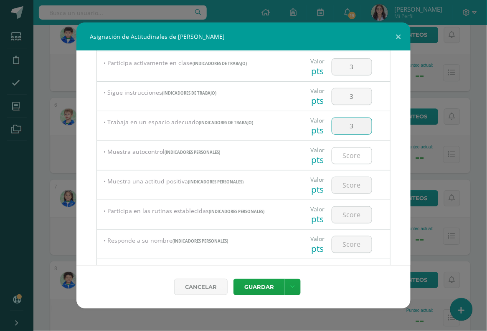
type input "3"
click at [363, 155] on input "number" at bounding box center [352, 156] width 40 height 16
click at [362, 182] on input "number" at bounding box center [352, 185] width 40 height 16
type input "3"
click at [362, 164] on div at bounding box center [351, 155] width 47 height 29
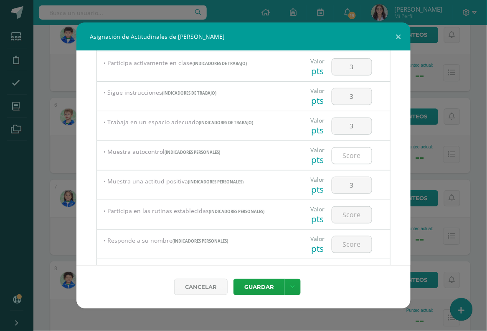
click at [362, 156] on input "number" at bounding box center [352, 156] width 40 height 16
type input "3"
click at [357, 211] on input "number" at bounding box center [352, 215] width 40 height 16
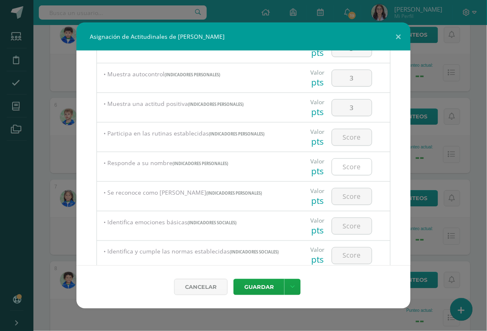
click at [363, 160] on input "number" at bounding box center [352, 167] width 40 height 16
click at [363, 136] on input "number" at bounding box center [352, 137] width 40 height 16
type input "3"
click at [356, 172] on input "number" at bounding box center [352, 167] width 40 height 16
type input "3"
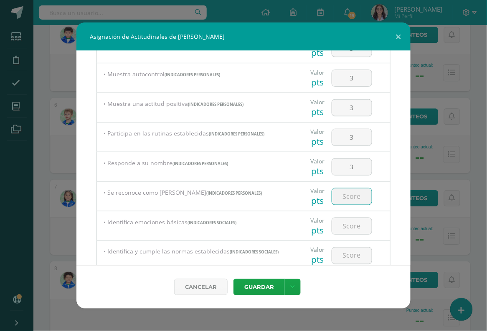
click at [355, 197] on input "number" at bounding box center [352, 197] width 40 height 16
type input "3"
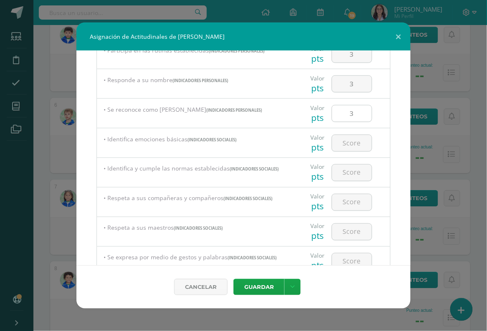
scroll to position [264, 0]
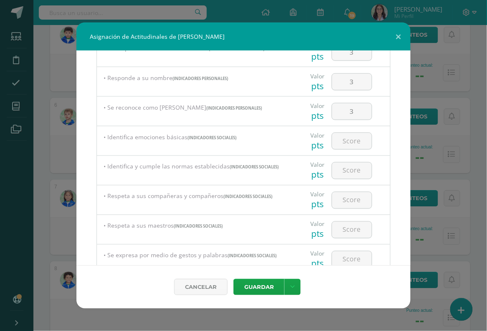
click at [362, 153] on div at bounding box center [351, 140] width 47 height 29
click at [359, 135] on input "number" at bounding box center [352, 141] width 40 height 16
type input "3"
click at [359, 167] on input "number" at bounding box center [352, 171] width 40 height 16
type input "3"
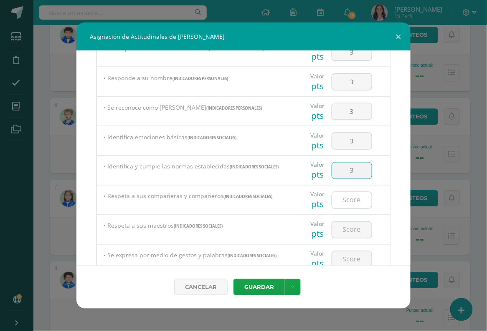
click at [357, 192] on input "number" at bounding box center [352, 200] width 40 height 16
type input "3"
click at [356, 234] on input "number" at bounding box center [352, 230] width 40 height 16
type input "3"
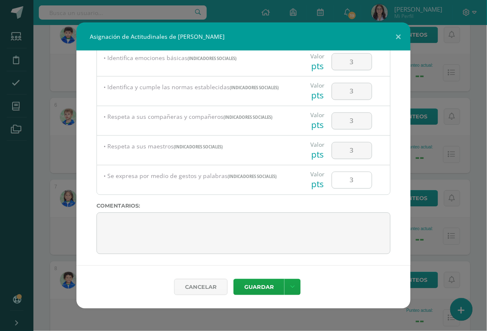
click at [357, 176] on input "3" at bounding box center [352, 180] width 40 height 16
type input "3"
click at [267, 279] on button "Guardar" at bounding box center [258, 287] width 51 height 16
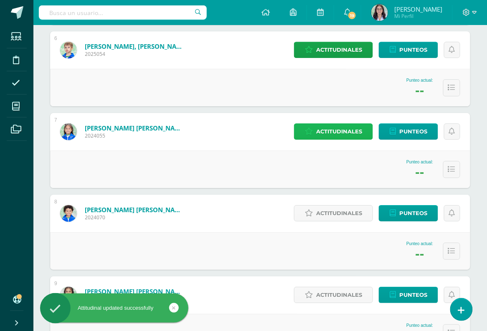
scroll to position [570, 0]
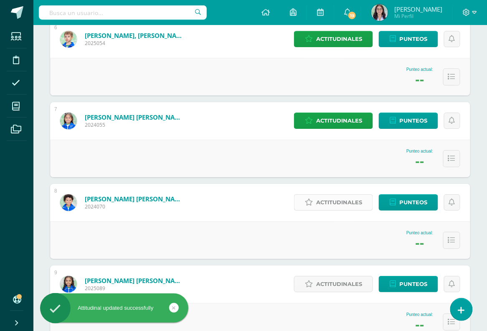
click at [331, 195] on span "Actitudinales" at bounding box center [339, 202] width 46 height 15
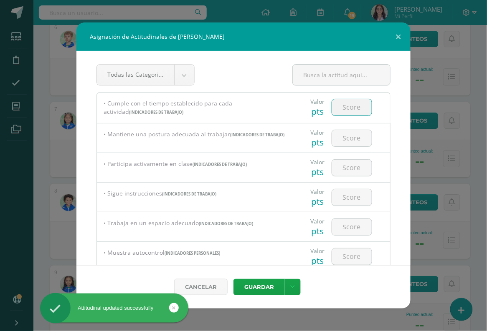
click at [356, 111] on input "number" at bounding box center [352, 107] width 40 height 16
click at [354, 139] on input "number" at bounding box center [352, 138] width 40 height 16
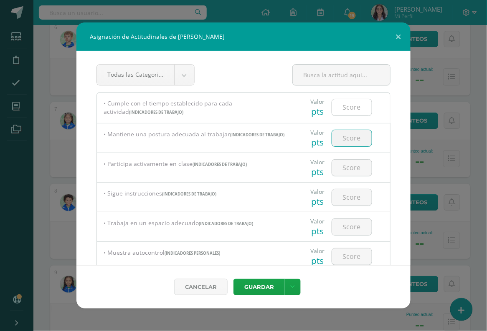
click at [358, 104] on input "number" at bounding box center [352, 107] width 40 height 16
click at [354, 109] on input "number" at bounding box center [352, 107] width 40 height 16
type input "3"
click at [354, 136] on input "number" at bounding box center [352, 138] width 40 height 16
type input "3"
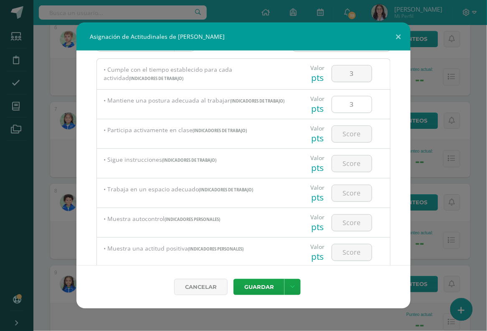
scroll to position [34, 0]
click at [360, 134] on input "number" at bounding box center [352, 134] width 40 height 16
type input "3"
click at [352, 162] on input "number" at bounding box center [352, 163] width 40 height 16
type input "3"
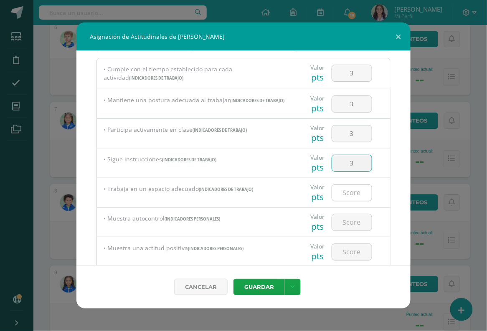
click at [348, 191] on input "number" at bounding box center [352, 193] width 40 height 16
type input "3"
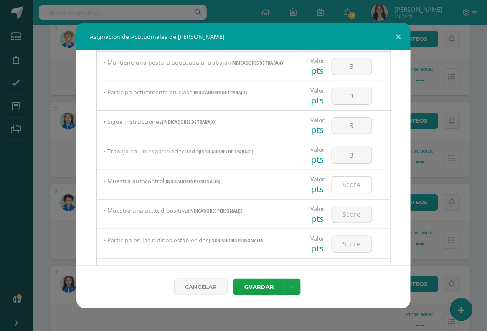
click at [349, 182] on input "number" at bounding box center [352, 185] width 40 height 16
type input "3"
type input "2"
click at [347, 214] on input "number" at bounding box center [352, 215] width 40 height 16
type input "3"
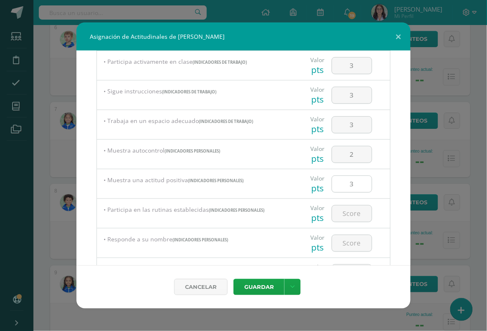
scroll to position [103, 0]
click at [351, 208] on input "number" at bounding box center [352, 213] width 40 height 16
type input "3"
click at [348, 248] on input "number" at bounding box center [352, 243] width 40 height 16
type input "3"
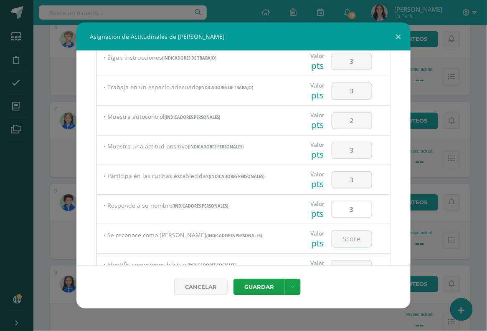
scroll to position [136, 0]
click at [356, 234] on input "number" at bounding box center [352, 239] width 40 height 16
type input "3"
click at [352, 262] on input "number" at bounding box center [352, 268] width 40 height 16
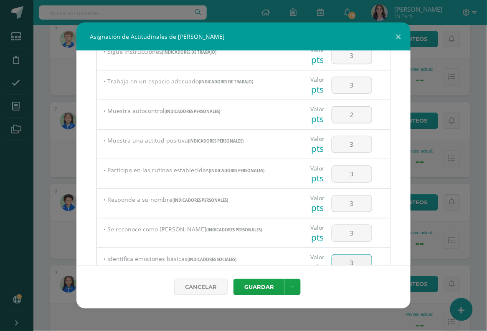
type input "3"
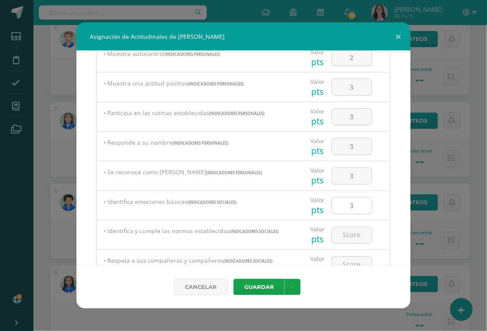
scroll to position [202, 0]
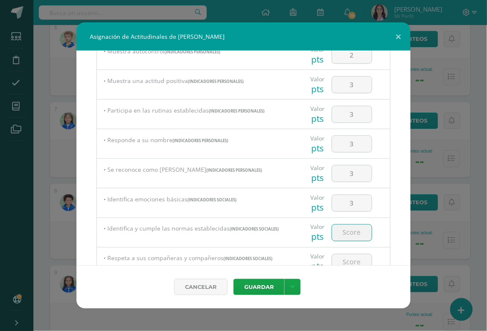
click at [360, 230] on input "number" at bounding box center [352, 233] width 40 height 16
type input "3"
click at [353, 255] on input "number" at bounding box center [352, 263] width 40 height 16
type input "3"
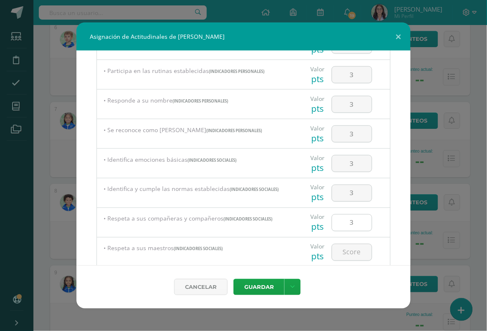
scroll to position [245, 0]
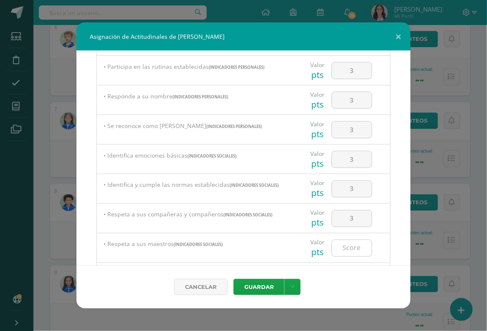
click at [354, 250] on input "number" at bounding box center [352, 248] width 40 height 16
type input "3"
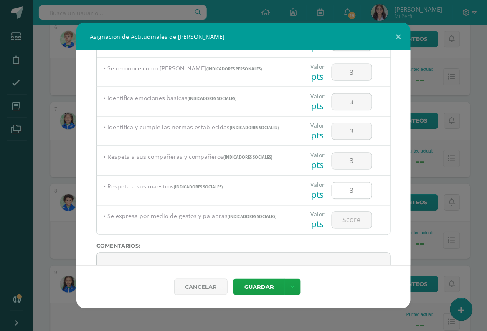
scroll to position [305, 0]
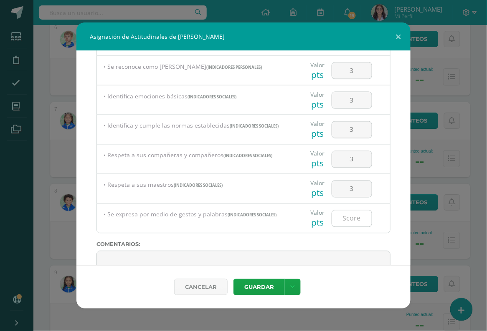
click at [355, 213] on input "number" at bounding box center [352, 219] width 40 height 16
type input "3"
click at [260, 289] on button "Guardar" at bounding box center [258, 287] width 51 height 16
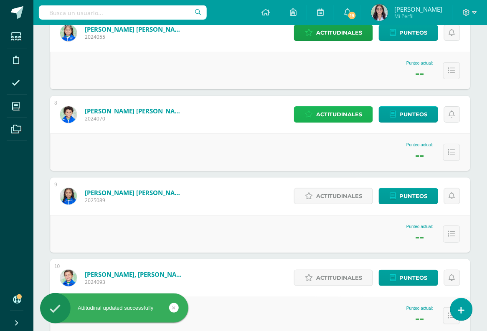
scroll to position [659, 0]
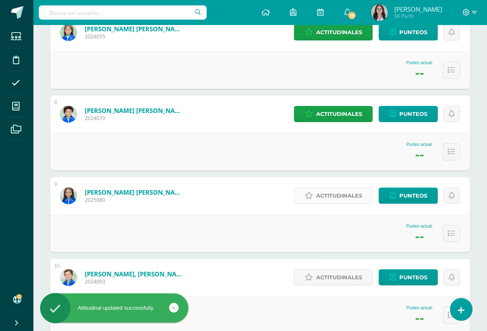
click at [333, 195] on span "Actitudinales" at bounding box center [339, 195] width 46 height 15
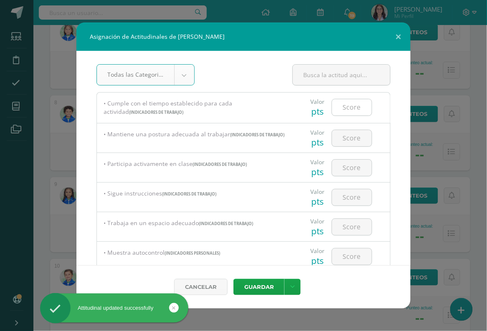
click at [351, 109] on input "number" at bounding box center [352, 107] width 40 height 16
type input "3"
click at [351, 139] on input "number" at bounding box center [352, 138] width 40 height 16
type input "3"
click at [351, 162] on input "number" at bounding box center [352, 168] width 40 height 16
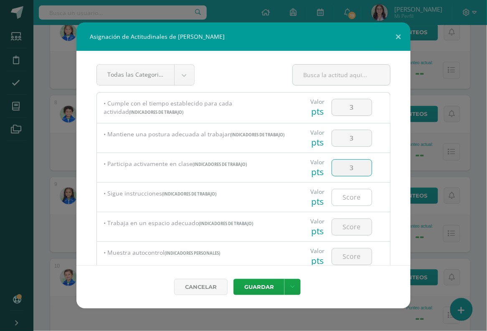
type input "3"
click at [351, 201] on input "3" at bounding box center [352, 198] width 40 height 16
type input "3"
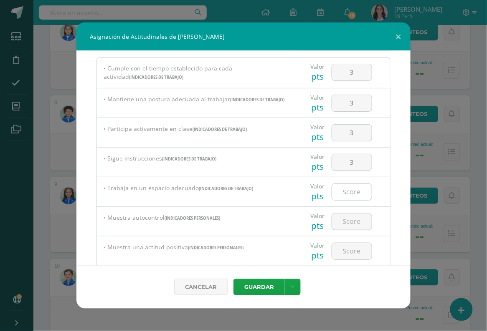
click at [354, 190] on input "number" at bounding box center [352, 192] width 40 height 16
type input "3"
click at [351, 220] on input "number" at bounding box center [352, 222] width 40 height 16
type input "3"
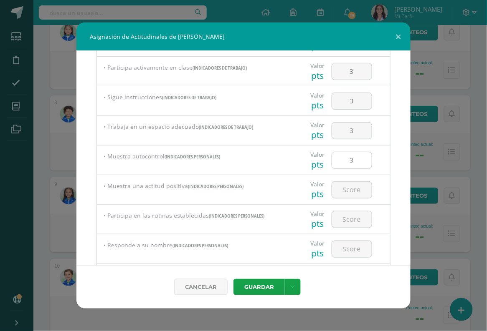
scroll to position [99, 0]
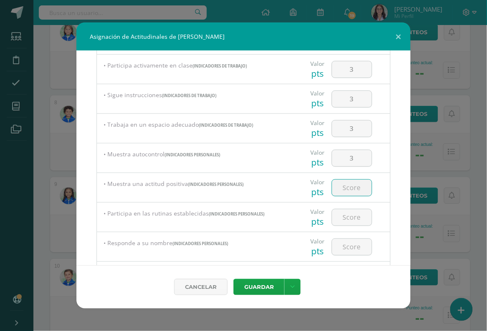
click at [355, 185] on input "number" at bounding box center [352, 188] width 40 height 16
type input "3"
click at [356, 215] on input "number" at bounding box center [352, 218] width 40 height 16
type input "3"
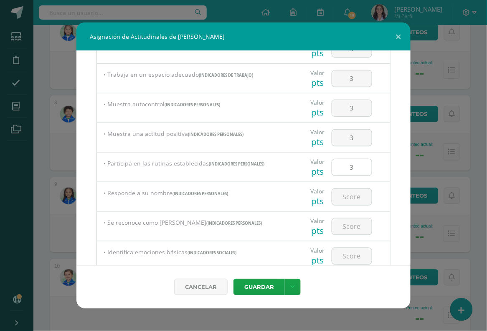
scroll to position [152, 0]
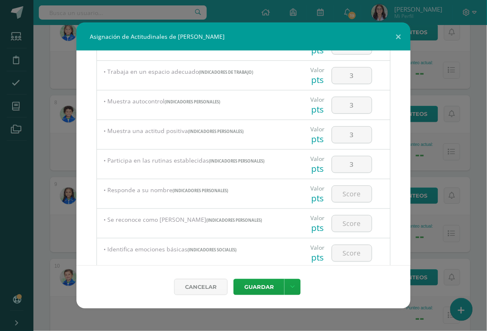
click at [358, 201] on div at bounding box center [351, 193] width 47 height 29
click at [358, 193] on input "number" at bounding box center [352, 194] width 40 height 16
type input "3"
click at [354, 223] on input "number" at bounding box center [352, 224] width 40 height 16
type input "3"
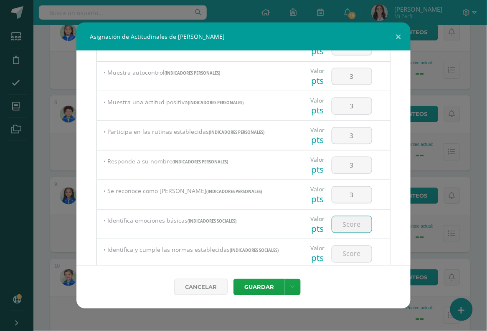
click at [353, 224] on input "number" at bounding box center [352, 225] width 40 height 16
type input "3"
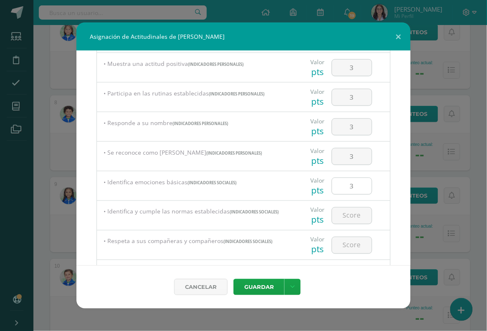
scroll to position [220, 0]
click at [347, 217] on input "number" at bounding box center [352, 215] width 40 height 16
type input "3"
click at [349, 242] on input "number" at bounding box center [352, 244] width 40 height 16
type input "3"
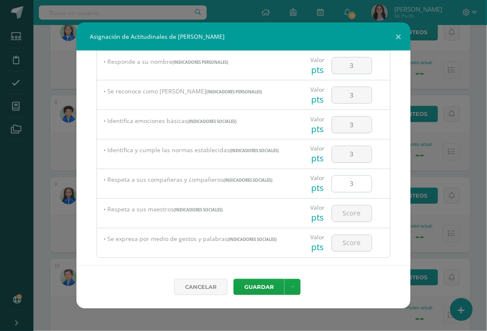
scroll to position [281, 0]
click at [358, 215] on input "number" at bounding box center [352, 213] width 40 height 16
type input "3"
click at [357, 240] on input "number" at bounding box center [352, 243] width 40 height 16
type input "3"
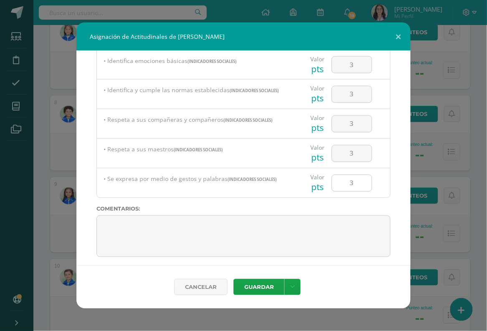
scroll to position [341, 0]
click at [272, 281] on button "Guardar" at bounding box center [258, 287] width 51 height 16
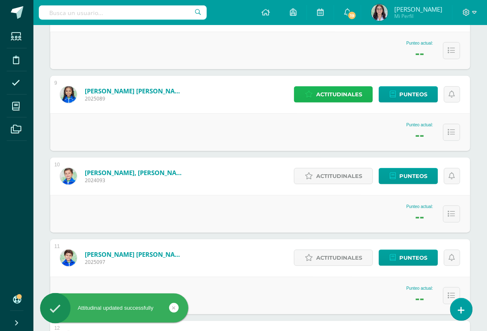
scroll to position [765, 0]
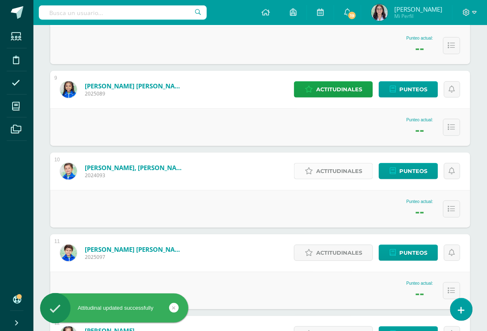
click at [331, 169] on span "Actitudinales" at bounding box center [339, 171] width 46 height 15
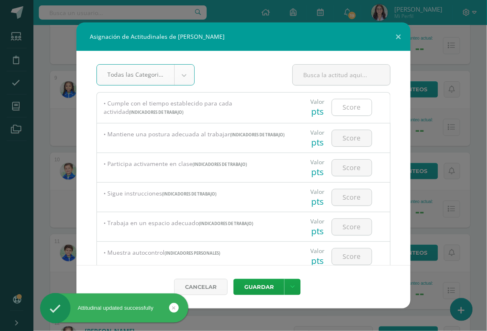
click at [347, 106] on input "number" at bounding box center [352, 107] width 40 height 16
type input "3"
click at [353, 139] on input "number" at bounding box center [352, 138] width 40 height 16
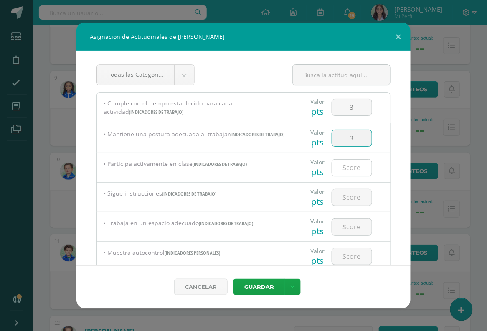
type input "3"
click at [349, 172] on input "number" at bounding box center [352, 168] width 40 height 16
type input "2"
click at [361, 111] on input "3" at bounding box center [352, 107] width 40 height 16
type input "1"
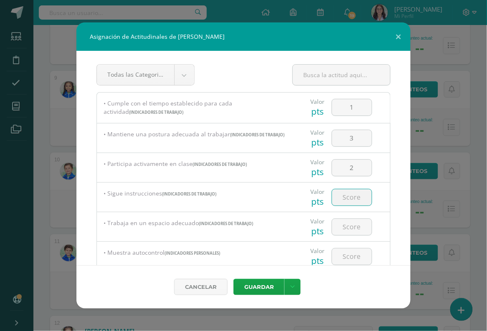
click at [354, 192] on input "number" at bounding box center [352, 198] width 40 height 16
type input "3"
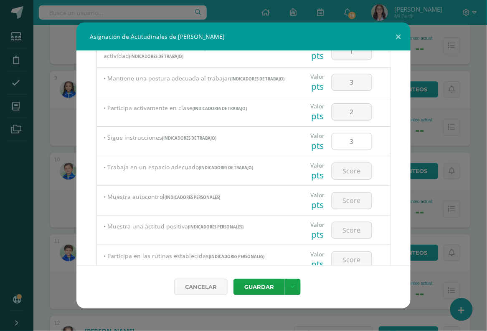
scroll to position [56, 0]
click at [366, 136] on input "3" at bounding box center [352, 141] width 40 height 16
type input "2"
click at [361, 166] on input "number" at bounding box center [352, 171] width 40 height 16
type input "3"
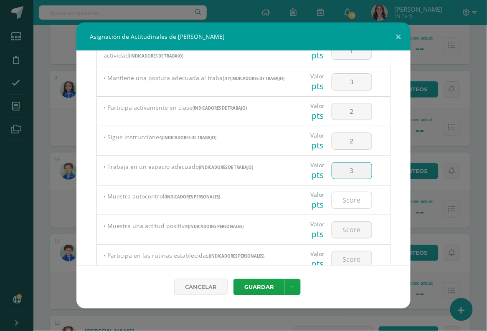
click at [349, 203] on input "number" at bounding box center [352, 200] width 40 height 16
type input "3"
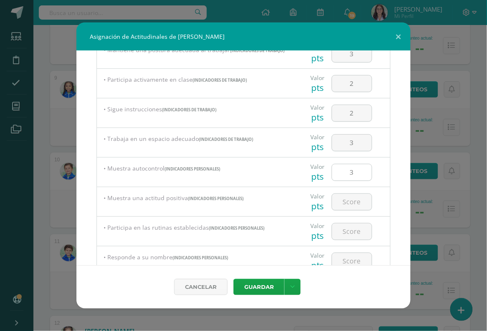
scroll to position [85, 0]
click at [354, 205] on input "number" at bounding box center [352, 201] width 40 height 16
type input "3"
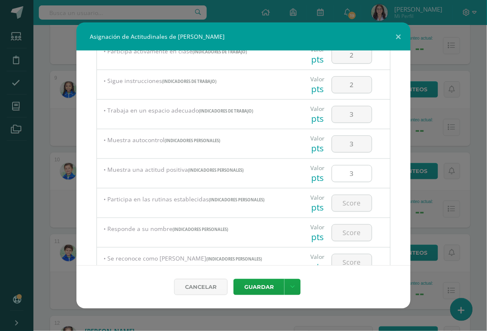
scroll to position [114, 0]
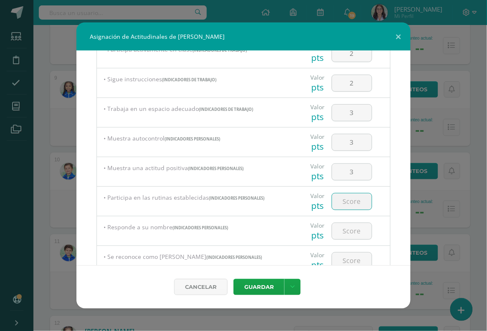
click at [352, 202] on input "number" at bounding box center [352, 202] width 40 height 16
type input "3"
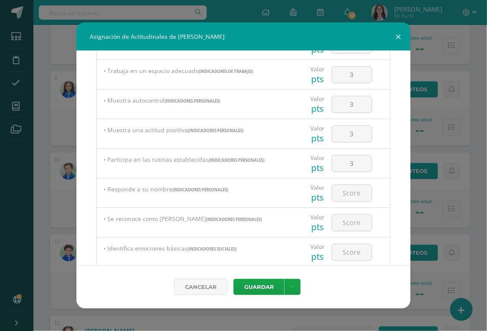
scroll to position [153, 0]
click at [351, 210] on div at bounding box center [351, 221] width 47 height 29
click at [351, 195] on input "number" at bounding box center [352, 193] width 40 height 16
type input "3"
click at [349, 218] on input "number" at bounding box center [352, 222] width 40 height 16
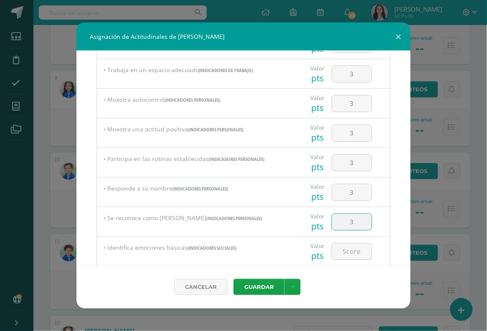
type input "3"
click at [348, 220] on input "number" at bounding box center [352, 223] width 40 height 16
type input "3"
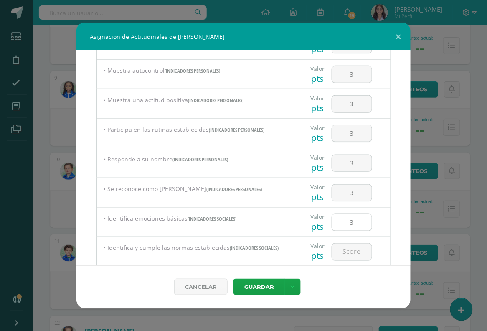
scroll to position [207, 0]
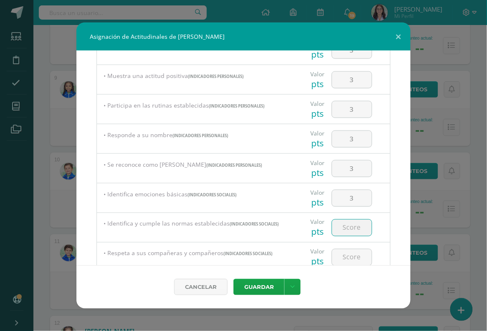
click at [349, 227] on input "number" at bounding box center [352, 228] width 40 height 16
type input "3"
click at [349, 246] on div at bounding box center [351, 257] width 47 height 29
click at [349, 250] on input "number" at bounding box center [352, 258] width 40 height 16
type input "3"
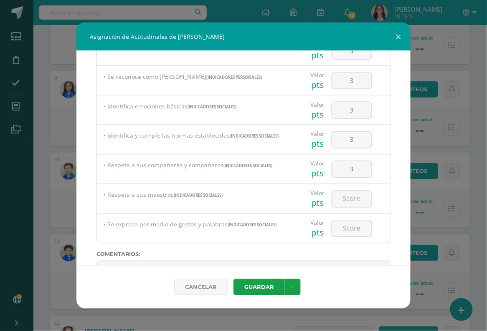
scroll to position [307, 0]
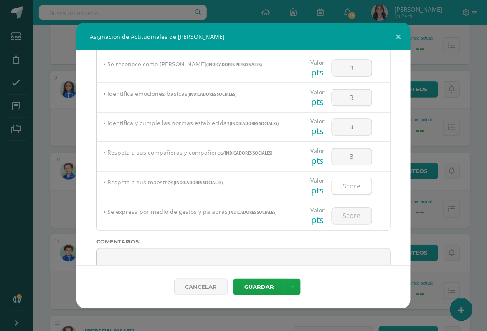
click at [361, 192] on div at bounding box center [351, 186] width 40 height 17
click at [359, 186] on input "number" at bounding box center [352, 187] width 40 height 16
type input "3"
click at [345, 208] on input "number" at bounding box center [352, 216] width 40 height 16
type input "3"
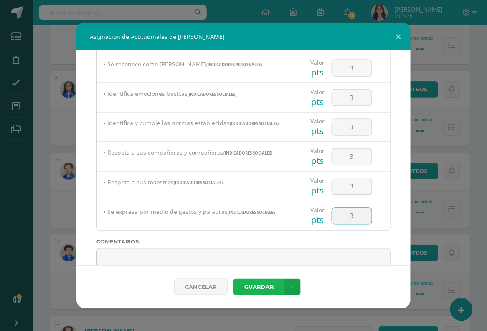
click at [275, 287] on button "Guardar" at bounding box center [258, 287] width 51 height 16
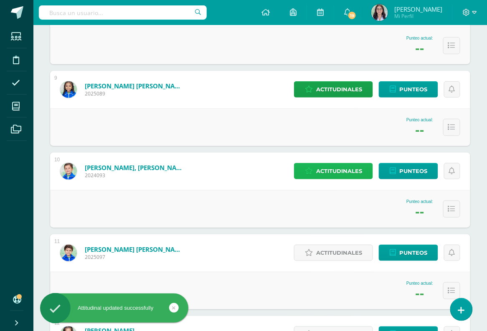
scroll to position [773, 0]
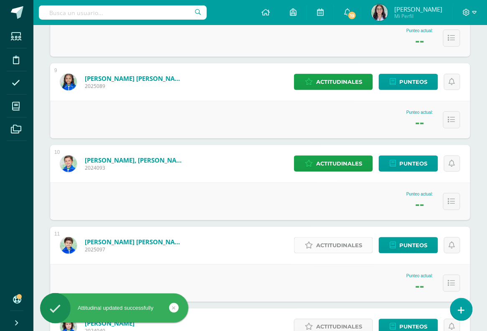
click at [312, 243] on icon at bounding box center [309, 245] width 8 height 7
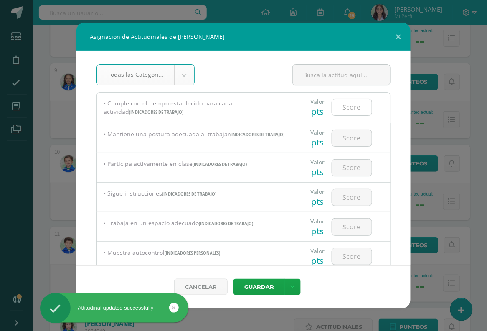
click at [348, 106] on input "number" at bounding box center [352, 107] width 40 height 16
type input "3"
click at [349, 143] on input "number" at bounding box center [352, 138] width 40 height 16
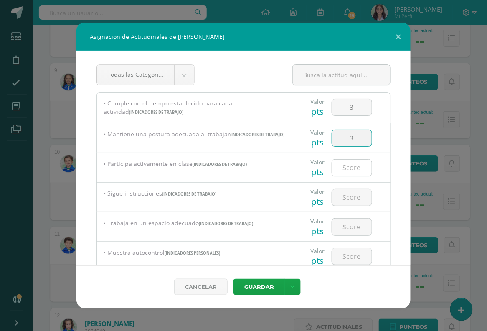
type input "3"
click at [346, 174] on input "3" at bounding box center [352, 168] width 40 height 16
type input "3"
click at [347, 194] on input "3" at bounding box center [352, 198] width 40 height 16
type input "3"
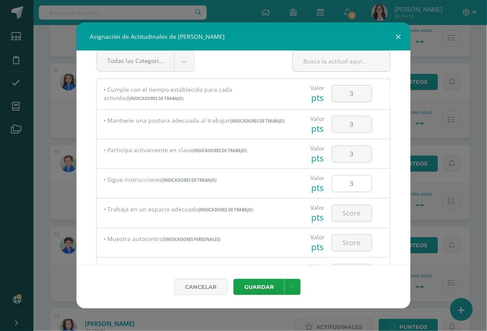
scroll to position [25, 0]
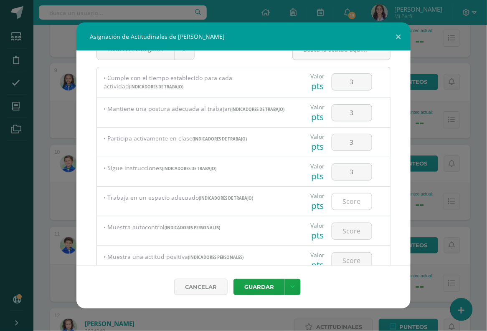
click at [348, 195] on input "number" at bounding box center [352, 202] width 40 height 16
type input "3"
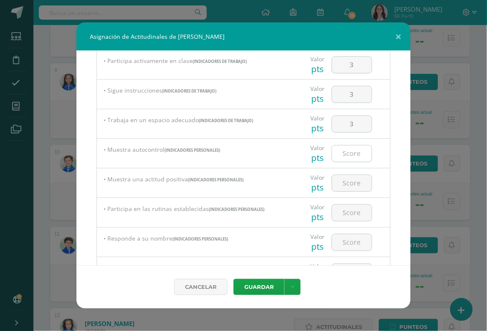
scroll to position [106, 0]
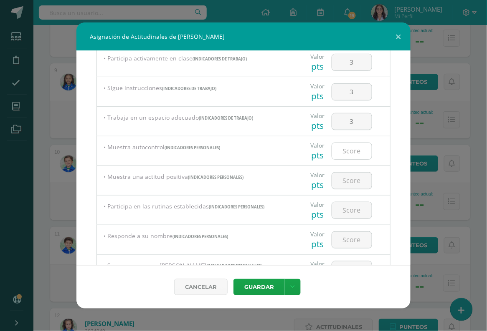
click at [360, 149] on input "number" at bounding box center [352, 151] width 40 height 16
type input "2"
click at [356, 178] on input "number" at bounding box center [352, 181] width 40 height 16
type input "3"
click at [354, 206] on input "number" at bounding box center [352, 210] width 40 height 16
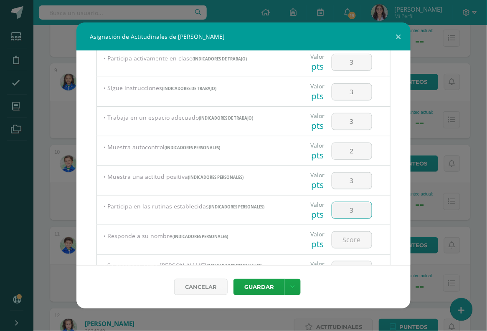
type input "3"
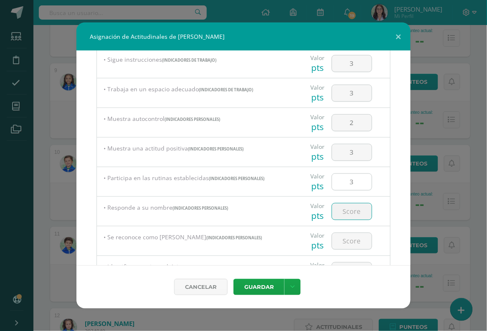
click at [354, 206] on input "number" at bounding box center [352, 212] width 40 height 16
type input "3"
click at [348, 236] on input "number" at bounding box center [352, 241] width 40 height 16
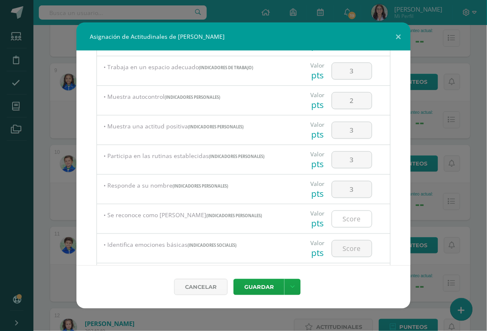
scroll to position [157, 0]
click at [354, 215] on input "number" at bounding box center [352, 219] width 40 height 16
type input "3"
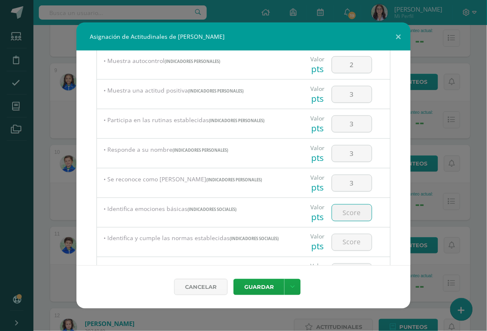
click at [354, 215] on input "number" at bounding box center [352, 213] width 40 height 16
type input "3"
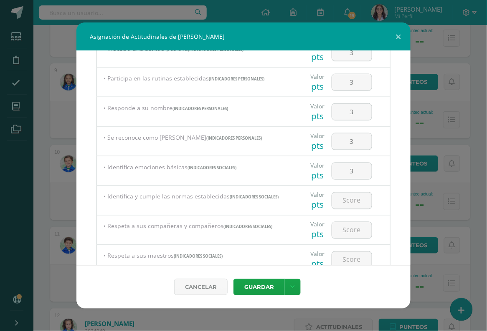
scroll to position [236, 0]
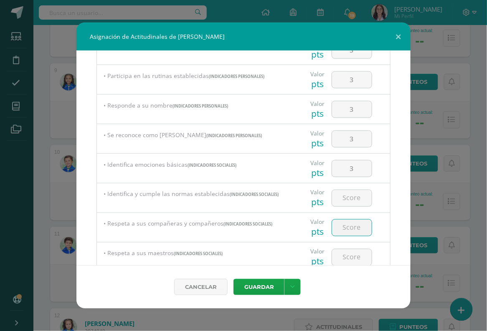
click at [355, 228] on input "number" at bounding box center [352, 228] width 40 height 16
type input "3"
type input "2"
click at [362, 200] on input "number" at bounding box center [352, 198] width 40 height 16
type input "3"
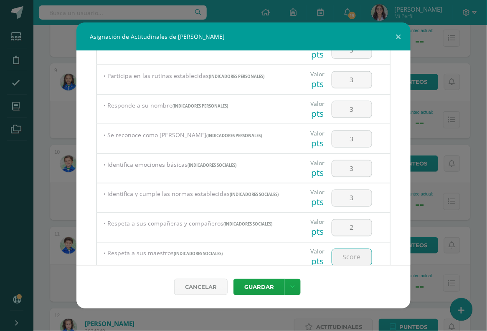
click at [349, 258] on input "number" at bounding box center [352, 258] width 40 height 16
type input "3"
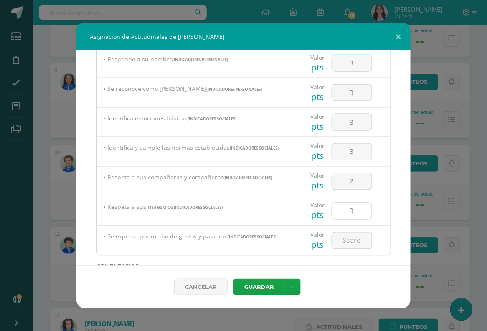
scroll to position [284, 0]
click at [351, 233] on input "number" at bounding box center [352, 240] width 40 height 16
type input "3"
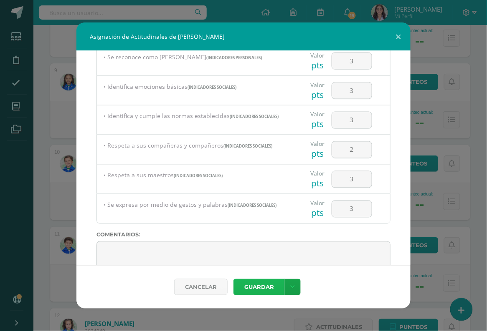
click at [263, 286] on button "Guardar" at bounding box center [258, 287] width 51 height 16
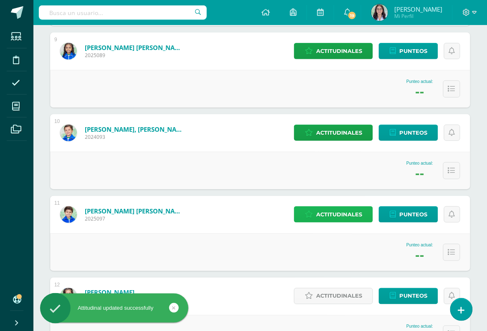
scroll to position [821, 0]
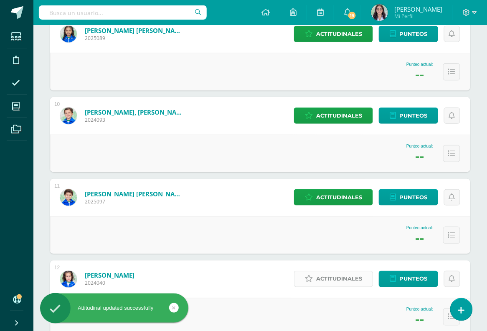
click at [319, 272] on span "Actitudinales" at bounding box center [339, 279] width 46 height 15
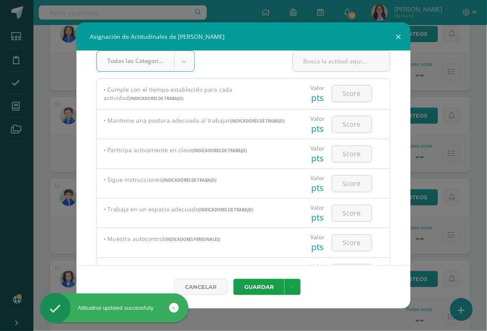
scroll to position [0, 0]
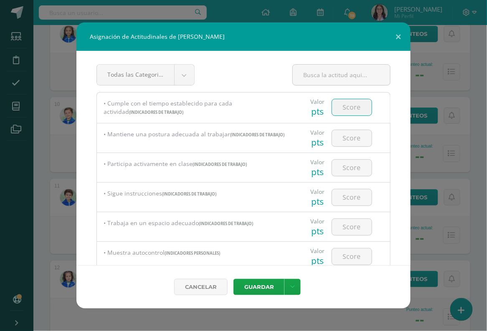
click at [354, 108] on input "number" at bounding box center [352, 107] width 40 height 16
type input "3"
click at [353, 135] on input "number" at bounding box center [352, 138] width 40 height 16
type input "3"
click at [351, 169] on input "number" at bounding box center [352, 168] width 40 height 16
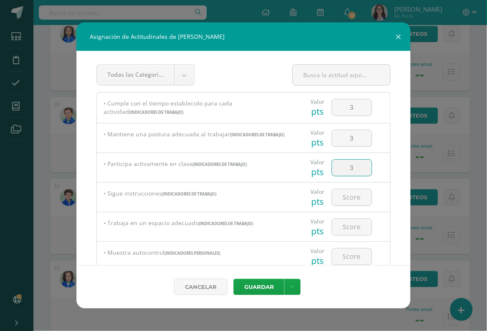
type input "3"
click at [346, 198] on input "number" at bounding box center [352, 198] width 40 height 16
type input "3"
click at [356, 230] on input "number" at bounding box center [352, 227] width 40 height 16
type input "3"
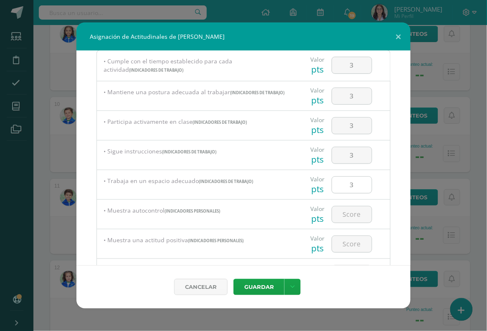
scroll to position [51, 0]
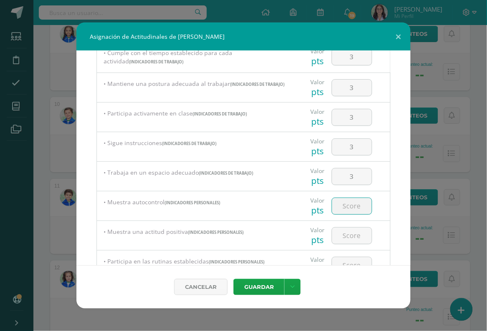
click at [364, 208] on input "number" at bounding box center [352, 206] width 40 height 16
type input "3"
click at [352, 245] on div at bounding box center [351, 235] width 47 height 29
click at [354, 238] on input "number" at bounding box center [352, 236] width 40 height 16
type input "3"
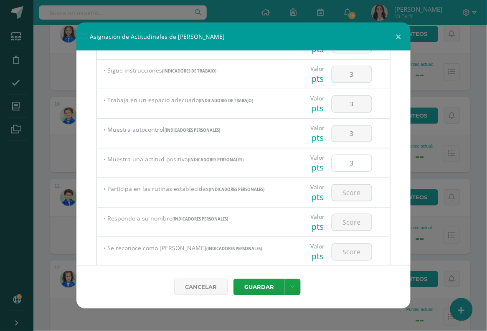
scroll to position [138, 0]
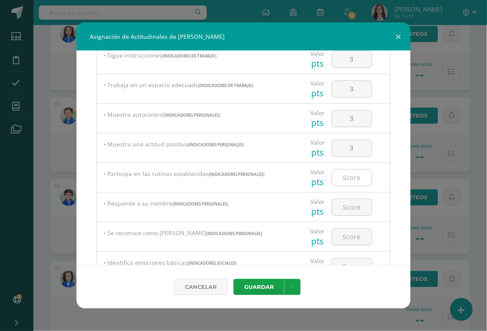
click at [356, 171] on input "number" at bounding box center [352, 178] width 40 height 16
type input "3"
click at [350, 201] on input "number" at bounding box center [352, 208] width 40 height 16
type input "3"
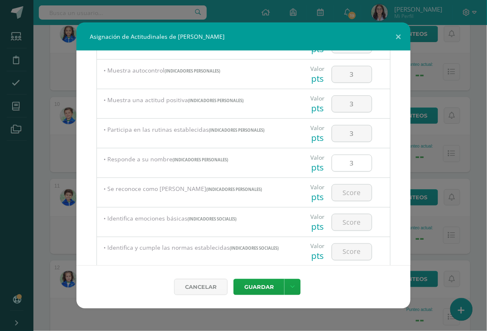
scroll to position [193, 0]
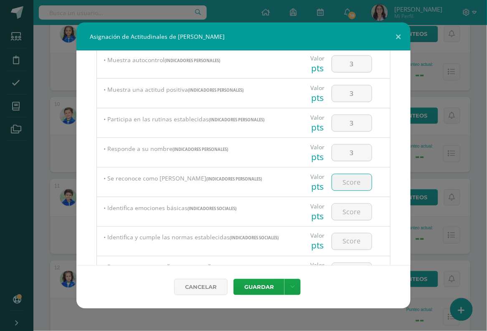
click at [353, 182] on input "number" at bounding box center [352, 182] width 40 height 16
type input "3"
click at [353, 209] on input "number" at bounding box center [352, 212] width 40 height 16
type input "3"
click at [356, 239] on input "number" at bounding box center [352, 242] width 40 height 16
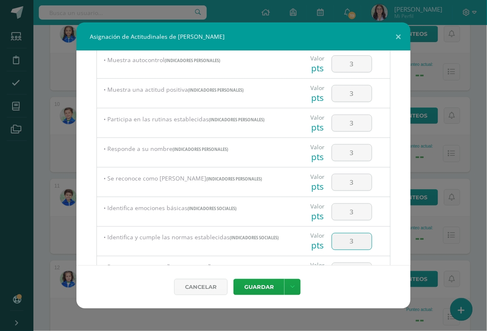
type input "3"
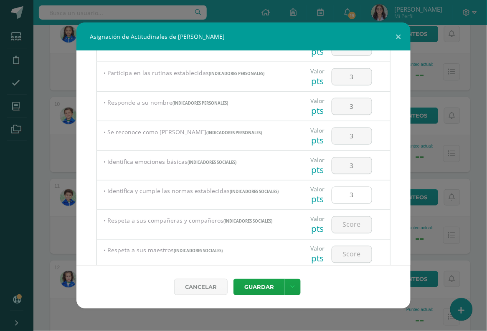
scroll to position [240, 0]
click at [359, 222] on input "number" at bounding box center [352, 224] width 40 height 16
type input "3"
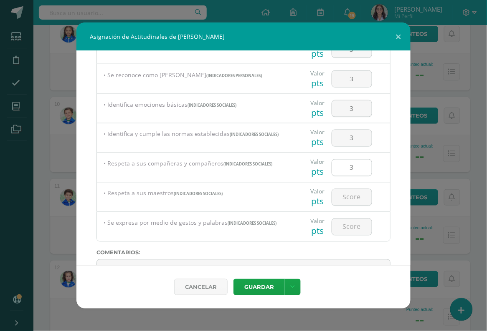
scroll to position [297, 0]
click at [358, 197] on input "number" at bounding box center [352, 197] width 40 height 16
type input "3"
click at [356, 219] on input "number" at bounding box center [352, 226] width 40 height 16
type input "3"
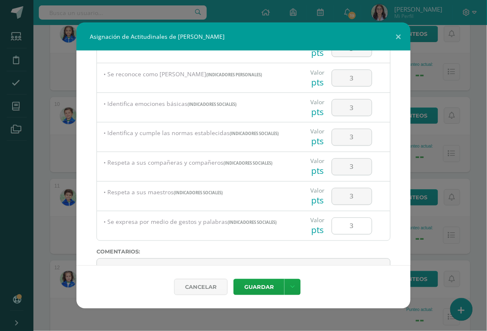
scroll to position [343, 0]
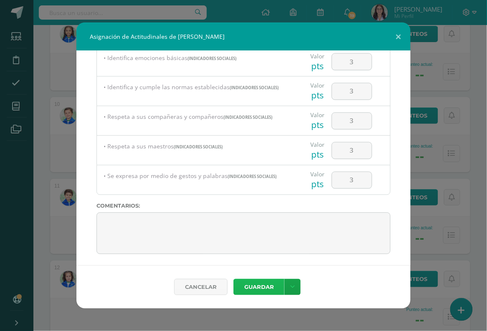
click at [268, 279] on button "Guardar" at bounding box center [258, 287] width 51 height 16
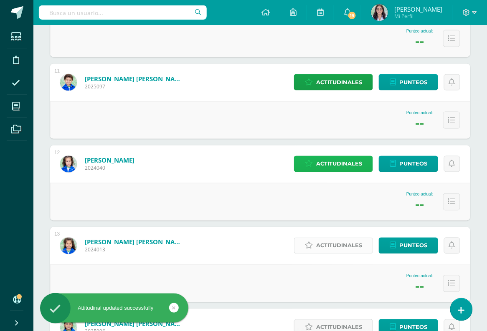
scroll to position [948, 0]
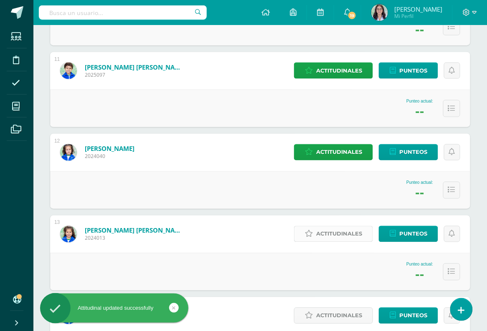
click at [322, 234] on span "Actitudinales" at bounding box center [339, 234] width 46 height 15
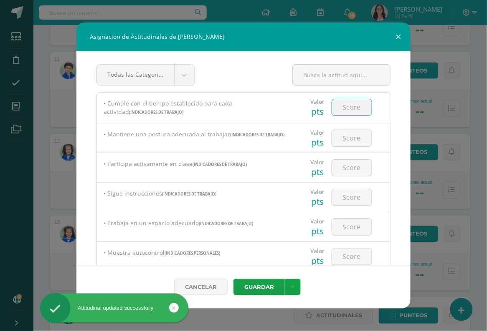
click at [367, 109] on input "number" at bounding box center [352, 107] width 40 height 16
type input "3"
click at [358, 137] on input "number" at bounding box center [352, 138] width 40 height 16
type input "3"
click at [354, 165] on input "3" at bounding box center [352, 168] width 40 height 16
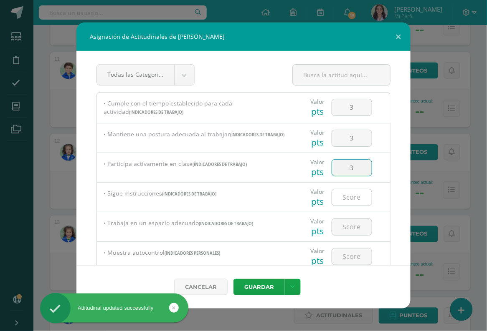
type input "3"
click at [348, 198] on input "3" at bounding box center [352, 198] width 40 height 16
type input "3"
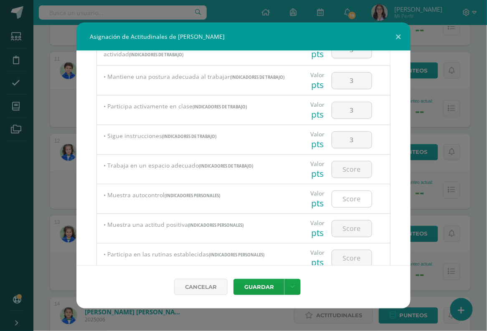
scroll to position [59, 0]
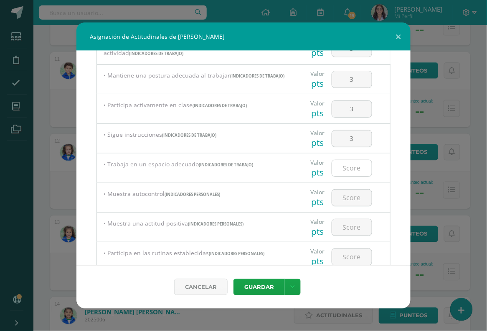
click at [355, 163] on input "number" at bounding box center [352, 168] width 40 height 16
type input "3"
click at [354, 197] on input "number" at bounding box center [352, 198] width 40 height 16
type input "3"
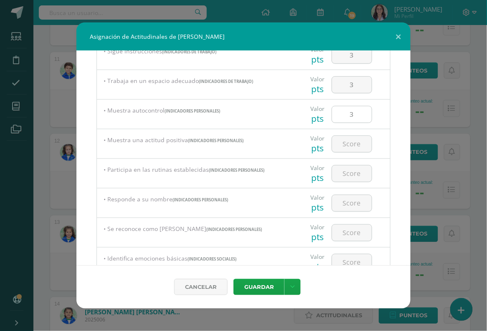
scroll to position [148, 0]
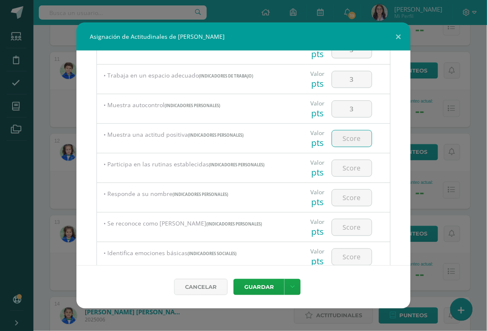
click at [356, 140] on input "number" at bounding box center [352, 139] width 40 height 16
type input "3"
click at [350, 170] on input "number" at bounding box center [352, 168] width 40 height 16
type input "3"
click at [352, 196] on input "number" at bounding box center [352, 198] width 40 height 16
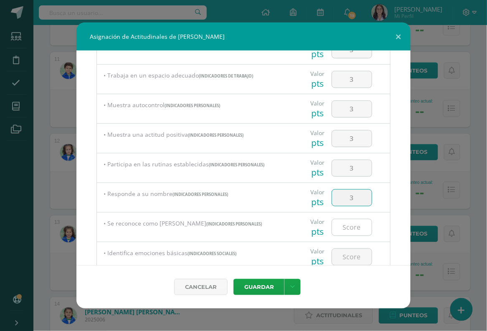
type input "3"
click at [351, 230] on input "number" at bounding box center [352, 228] width 40 height 16
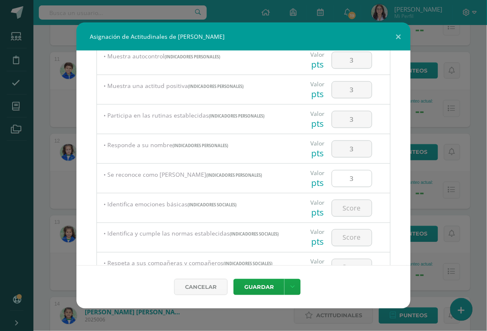
scroll to position [198, 0]
click at [358, 202] on input "number" at bounding box center [352, 207] width 40 height 16
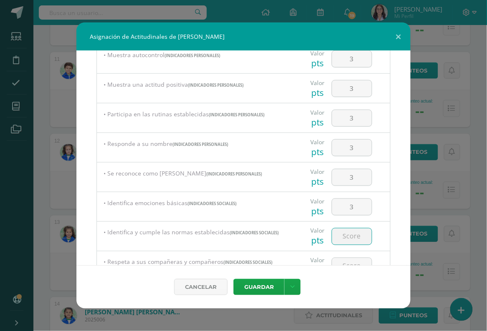
click at [355, 234] on input "number" at bounding box center [352, 237] width 40 height 16
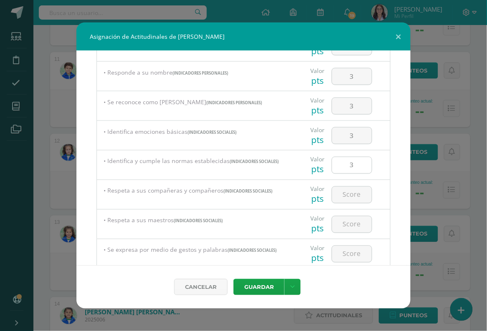
scroll to position [270, 0]
click at [358, 191] on input "number" at bounding box center [352, 194] width 40 height 16
click at [358, 218] on input "number" at bounding box center [352, 224] width 40 height 16
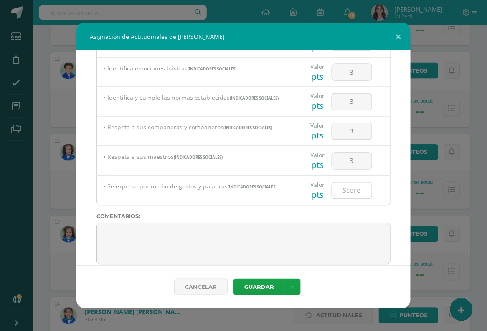
click at [359, 183] on input "number" at bounding box center [352, 191] width 40 height 16
click at [247, 284] on button "Guardar" at bounding box center [258, 287] width 51 height 16
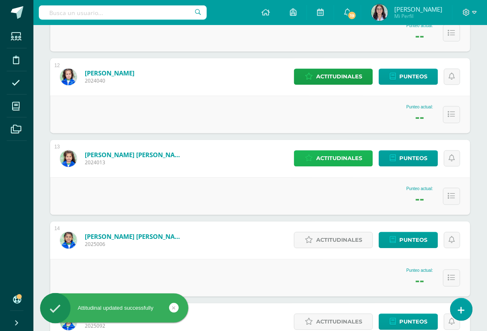
scroll to position [1024, 0]
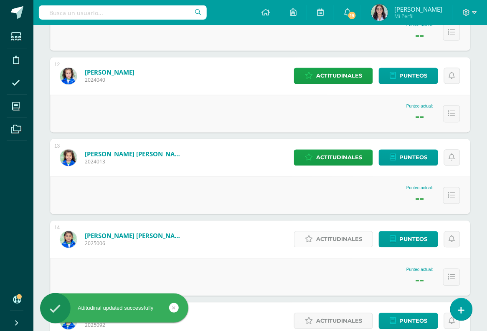
click at [321, 245] on span "Actitudinales" at bounding box center [339, 239] width 46 height 15
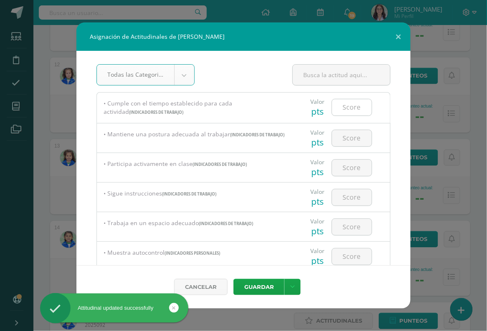
click at [351, 110] on input "number" at bounding box center [352, 107] width 40 height 16
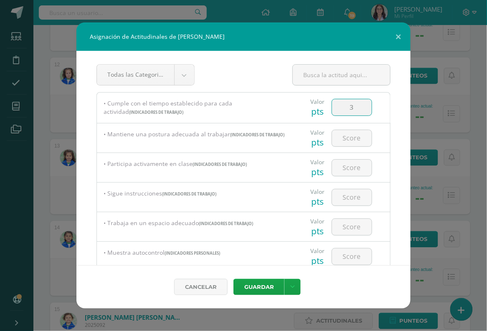
click at [349, 149] on div at bounding box center [351, 138] width 47 height 29
click at [350, 139] on input "number" at bounding box center [352, 138] width 40 height 16
click at [348, 165] on input "number" at bounding box center [352, 168] width 40 height 16
click at [349, 195] on input "number" at bounding box center [352, 198] width 40 height 16
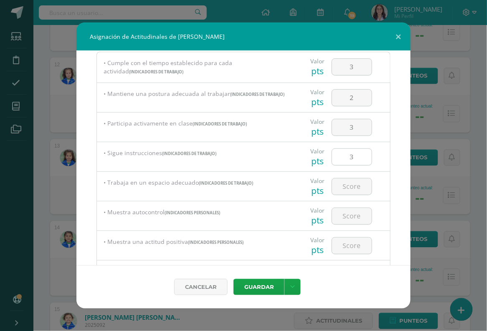
scroll to position [40, 0]
click at [351, 186] on input "number" at bounding box center [352, 187] width 40 height 16
click at [352, 221] on input "number" at bounding box center [352, 217] width 40 height 16
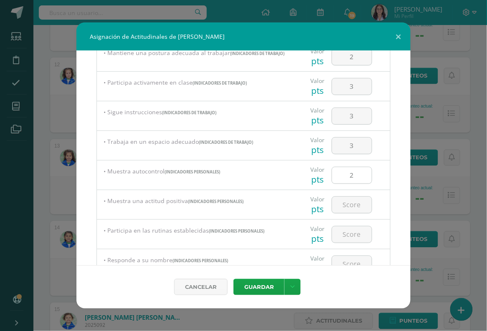
scroll to position [82, 0]
click at [354, 204] on input "number" at bounding box center [352, 204] width 40 height 16
click at [351, 233] on input "number" at bounding box center [352, 234] width 40 height 16
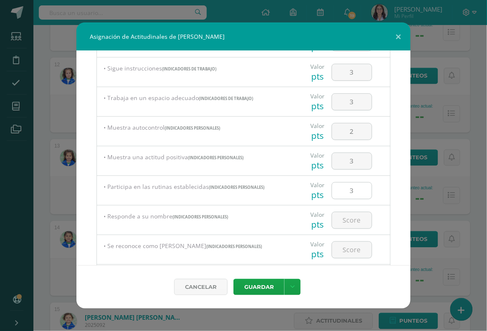
scroll to position [130, 0]
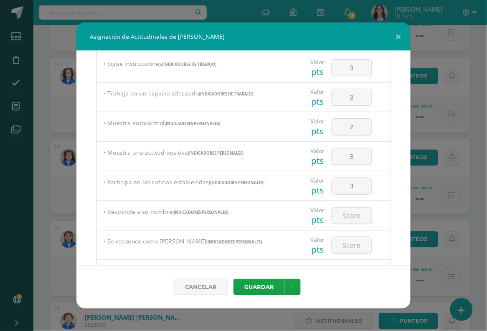
click at [354, 223] on div at bounding box center [351, 215] width 47 height 29
click at [356, 211] on input "number" at bounding box center [352, 216] width 40 height 16
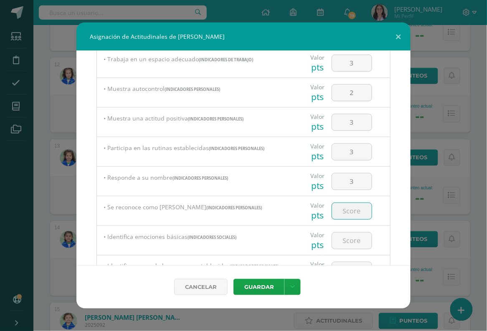
click at [356, 209] on input "number" at bounding box center [352, 211] width 40 height 16
click at [357, 226] on div at bounding box center [351, 240] width 47 height 29
click at [357, 235] on input "number" at bounding box center [352, 241] width 40 height 16
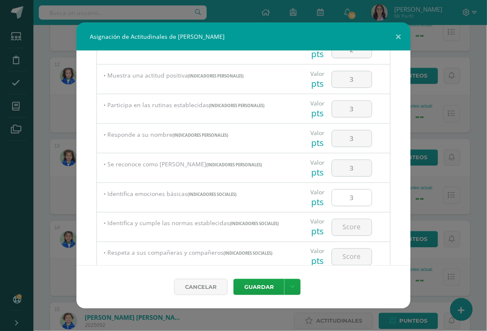
scroll to position [210, 0]
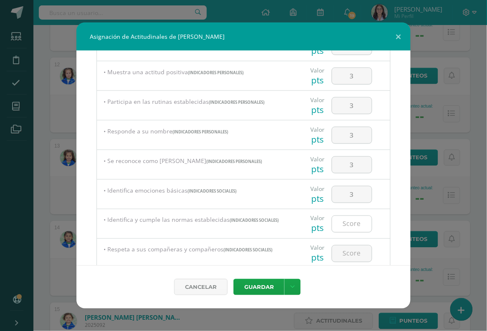
click at [354, 226] on input "number" at bounding box center [352, 224] width 40 height 16
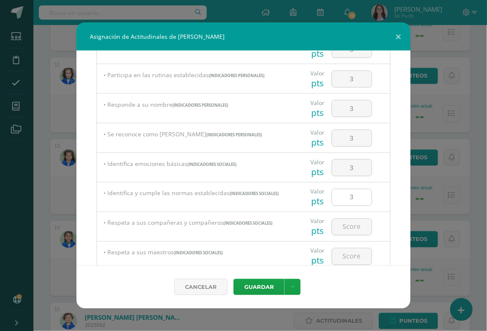
scroll to position [241, 0]
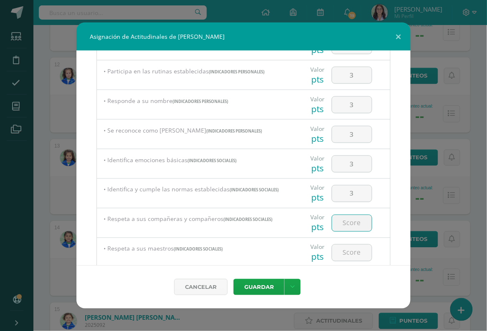
click at [351, 220] on input "number" at bounding box center [352, 223] width 40 height 16
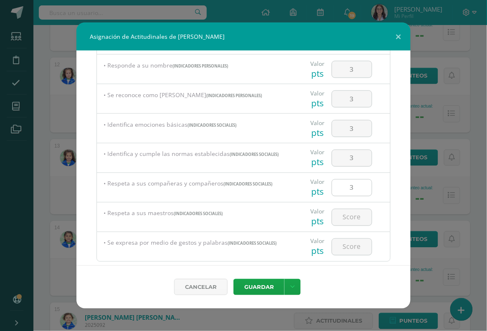
scroll to position [279, 0]
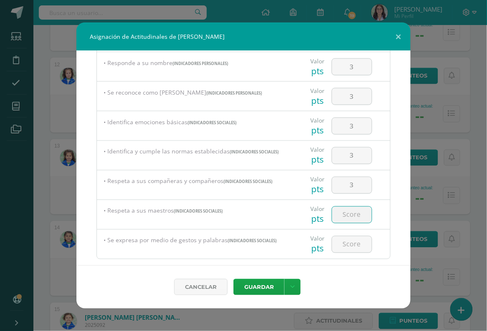
click at [358, 214] on input "number" at bounding box center [352, 215] width 40 height 16
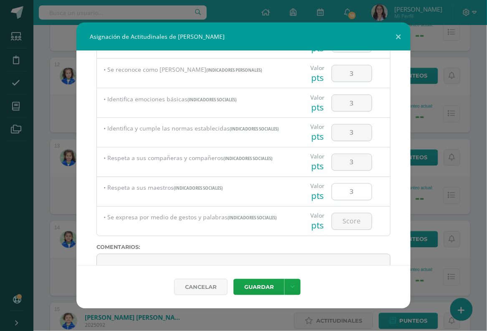
scroll to position [303, 0]
click at [363, 215] on input "number" at bounding box center [352, 220] width 40 height 16
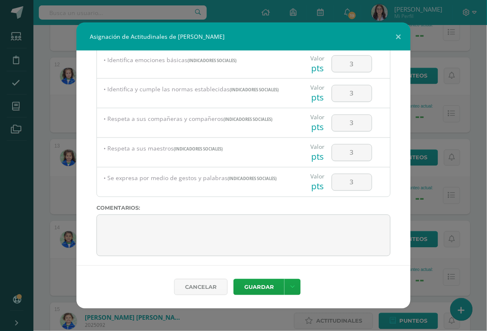
scroll to position [343, 0]
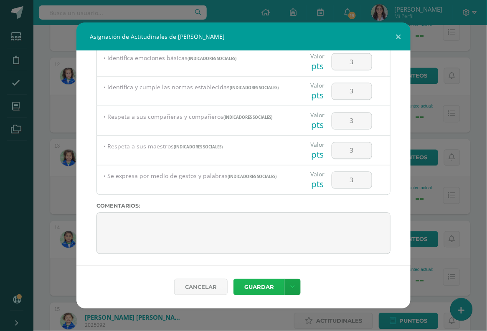
click at [258, 286] on button "Guardar" at bounding box center [258, 287] width 51 height 16
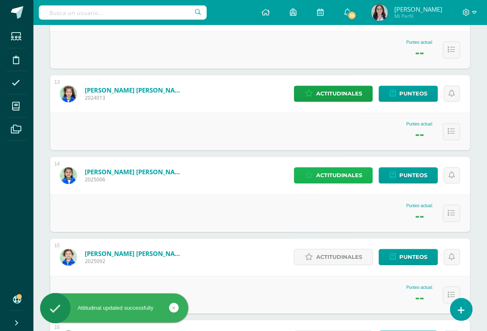
scroll to position [1094, 0]
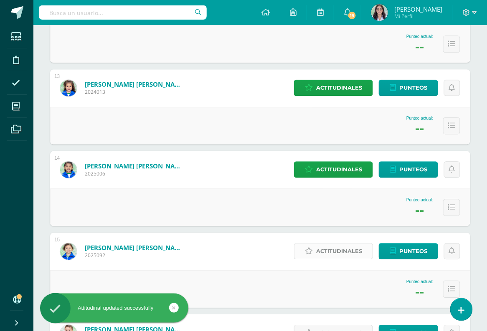
click at [311, 254] on icon at bounding box center [309, 251] width 8 height 7
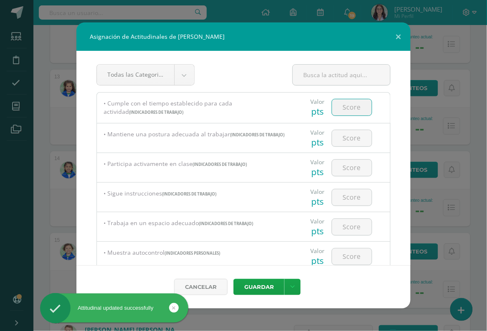
click at [353, 107] on input "number" at bounding box center [352, 107] width 40 height 16
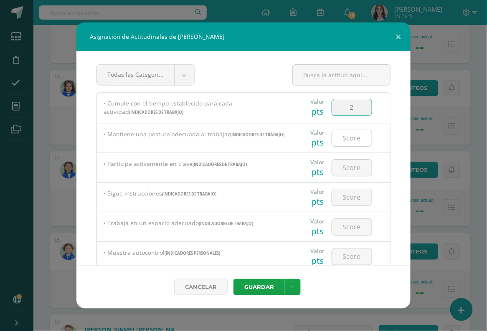
click at [355, 131] on input "number" at bounding box center [352, 138] width 40 height 16
click at [356, 174] on input "number" at bounding box center [352, 168] width 40 height 16
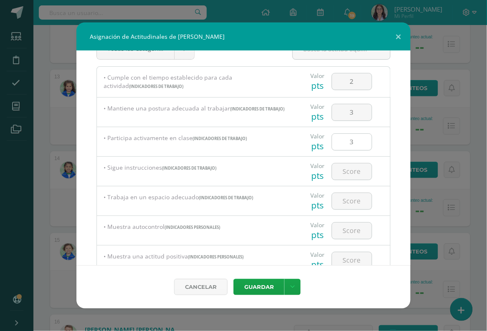
scroll to position [26, 0]
click at [362, 137] on input "3" at bounding box center [352, 142] width 40 height 16
click at [360, 168] on input "number" at bounding box center [352, 171] width 40 height 16
click at [353, 205] on input "number" at bounding box center [352, 201] width 40 height 16
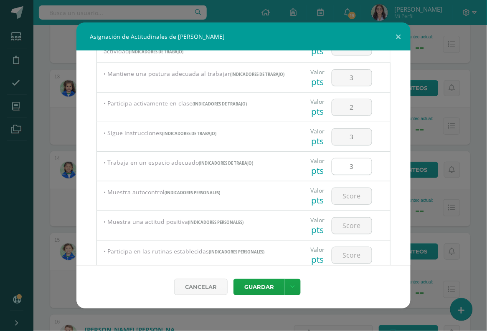
scroll to position [66, 0]
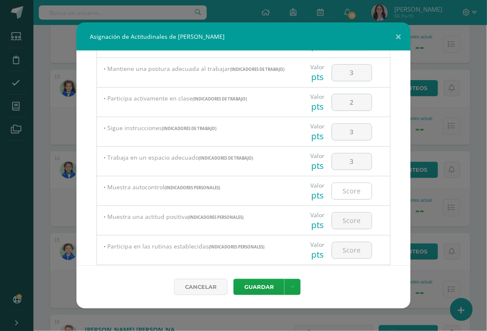
click at [354, 187] on input "number" at bounding box center [352, 191] width 40 height 16
click at [351, 216] on input "number" at bounding box center [352, 221] width 40 height 16
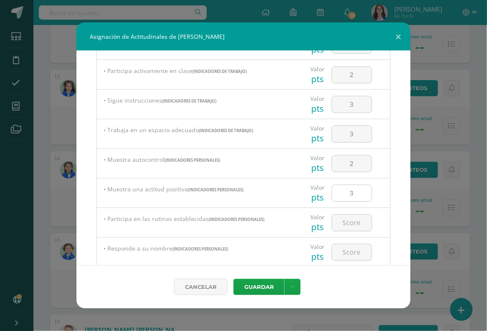
scroll to position [94, 0]
click at [350, 225] on input "number" at bounding box center [352, 222] width 40 height 16
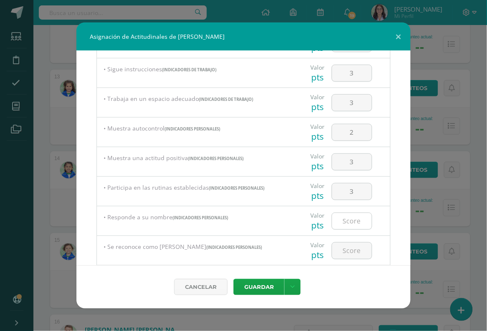
click at [350, 223] on input "number" at bounding box center [352, 221] width 40 height 16
click at [351, 255] on input "number" at bounding box center [352, 251] width 40 height 16
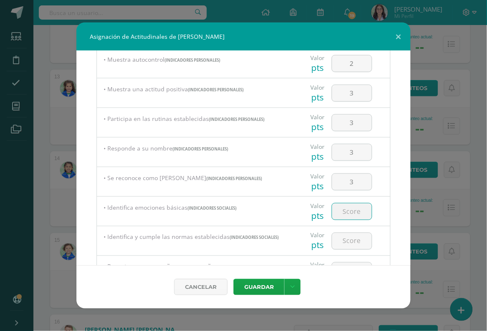
click at [364, 208] on input "number" at bounding box center [352, 212] width 40 height 16
click at [352, 243] on input "number" at bounding box center [352, 241] width 40 height 16
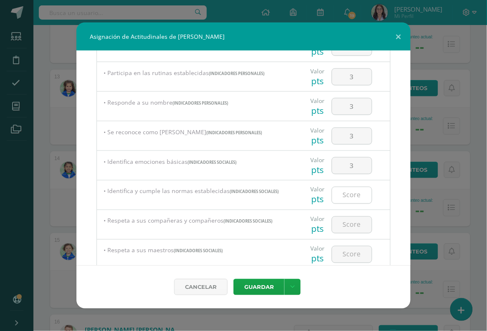
scroll to position [241, 0]
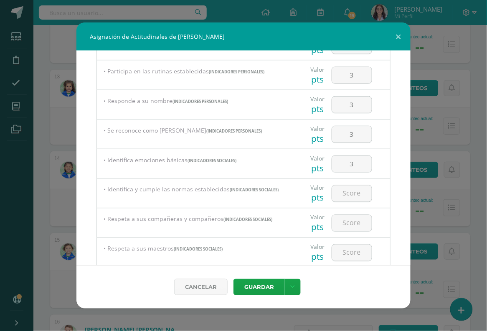
click at [358, 202] on div at bounding box center [351, 193] width 47 height 29
click at [358, 192] on input "number" at bounding box center [352, 194] width 40 height 16
click at [357, 210] on div at bounding box center [351, 223] width 47 height 29
click at [357, 217] on input "number" at bounding box center [352, 223] width 40 height 16
click at [351, 253] on input "number" at bounding box center [352, 253] width 40 height 16
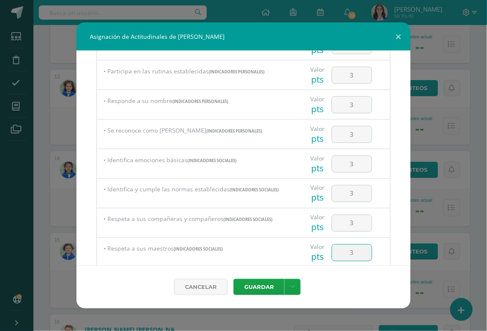
click at [270, 278] on div "Cancelar Guardar Guardar y poblar en todos mis cursos" at bounding box center [243, 286] width 334 height 43
click at [270, 283] on button "Guardar" at bounding box center [258, 287] width 51 height 16
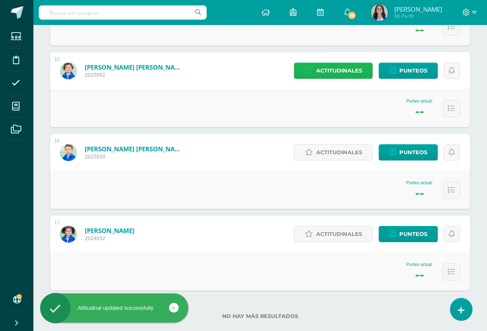
scroll to position [1289, 0]
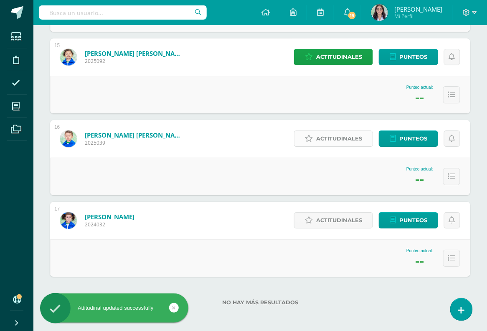
click at [341, 131] on link "Actitudinales" at bounding box center [333, 139] width 79 height 16
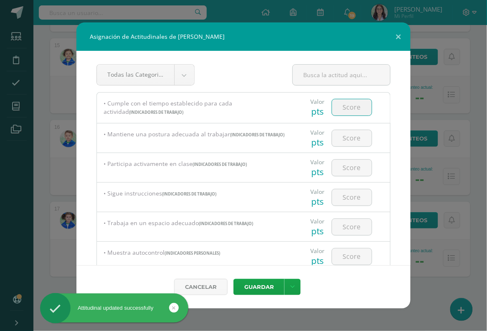
click at [350, 104] on input "number" at bounding box center [352, 107] width 40 height 16
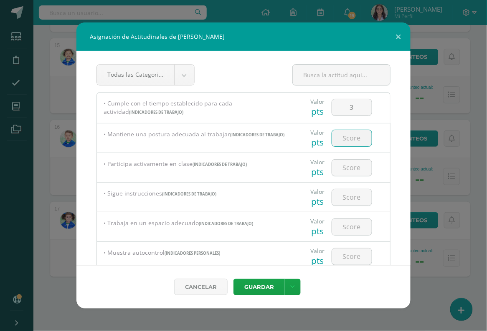
click at [351, 137] on input "number" at bounding box center [352, 138] width 40 height 16
click at [233, 279] on button "Guardar" at bounding box center [258, 287] width 51 height 16
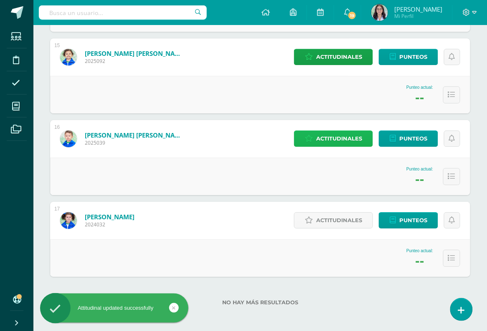
click at [339, 136] on span "Actitudinales" at bounding box center [339, 138] width 46 height 15
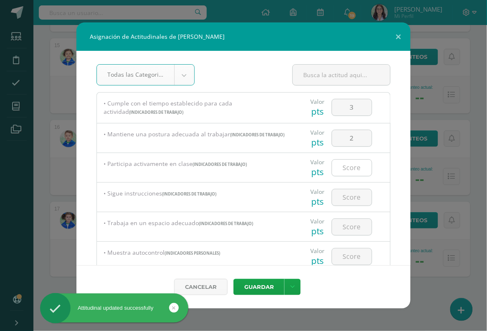
click at [358, 168] on input "number" at bounding box center [352, 168] width 40 height 16
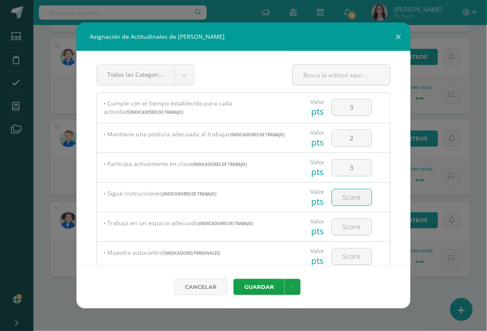
click at [352, 197] on input "number" at bounding box center [352, 198] width 40 height 16
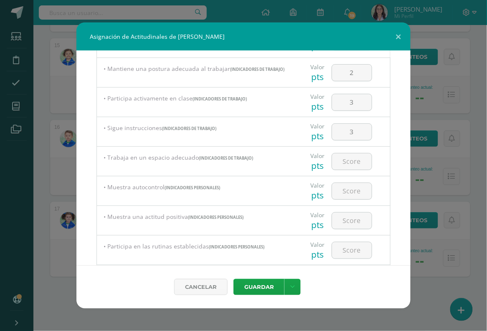
scroll to position [69, 0]
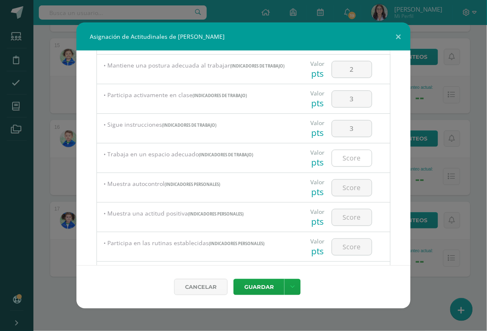
click at [356, 161] on input "number" at bounding box center [352, 158] width 40 height 16
click at [349, 183] on input "number" at bounding box center [352, 188] width 40 height 16
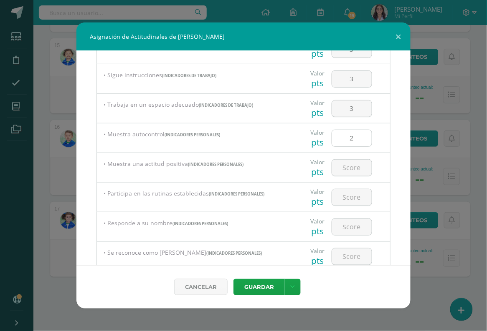
scroll to position [120, 0]
click at [353, 172] on input "number" at bounding box center [352, 167] width 40 height 16
click at [352, 195] on input "number" at bounding box center [352, 196] width 40 height 16
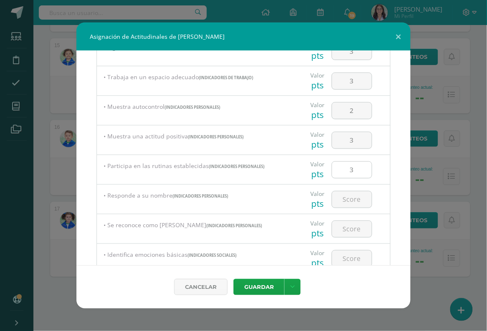
scroll to position [147, 0]
click at [353, 210] on div at bounding box center [351, 199] width 47 height 29
click at [353, 199] on input "number" at bounding box center [352, 199] width 40 height 16
click at [350, 235] on input "number" at bounding box center [352, 229] width 40 height 16
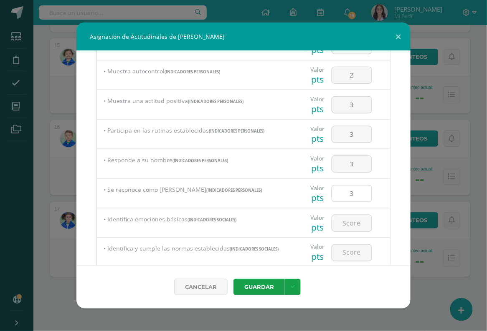
scroll to position [183, 0]
click at [353, 224] on input "number" at bounding box center [352, 222] width 40 height 16
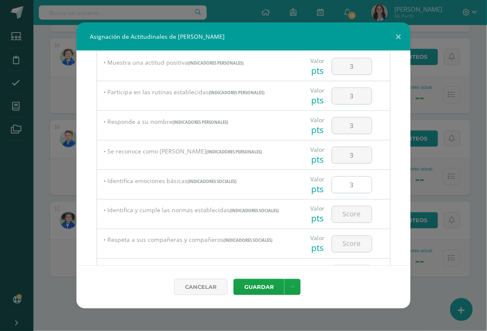
scroll to position [226, 0]
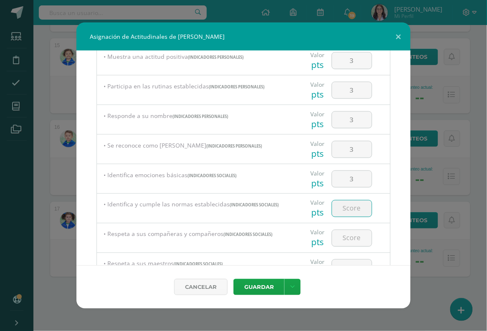
click at [357, 203] on input "number" at bounding box center [352, 209] width 40 height 16
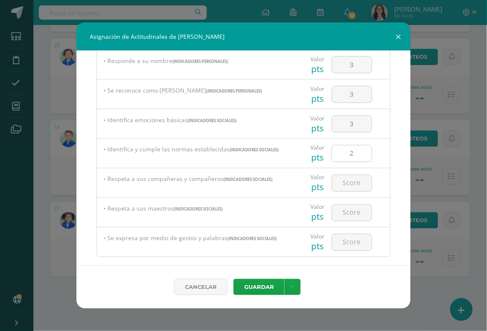
scroll to position [282, 0]
click at [358, 185] on input "number" at bounding box center [352, 182] width 40 height 16
click at [354, 208] on input "number" at bounding box center [352, 212] width 40 height 16
click at [353, 239] on input "number" at bounding box center [352, 241] width 40 height 16
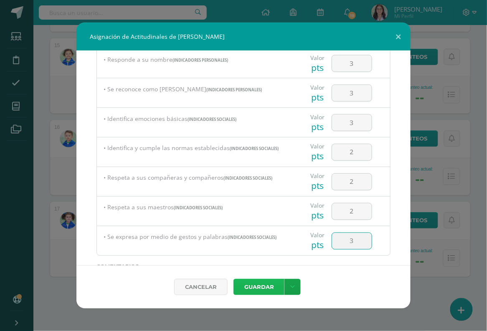
click at [261, 287] on button "Guardar" at bounding box center [258, 287] width 51 height 16
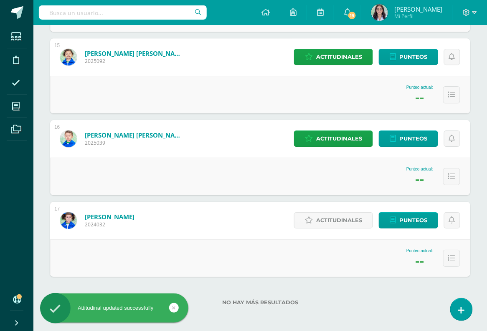
click at [301, 210] on div "Actitudinales Punteos" at bounding box center [375, 221] width 189 height 38
click at [304, 212] on link "Actitudinales" at bounding box center [333, 220] width 79 height 16
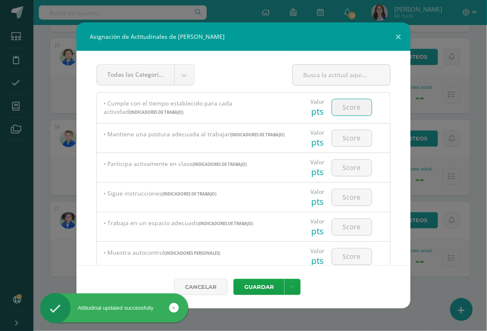
click at [346, 103] on input "number" at bounding box center [352, 107] width 40 height 16
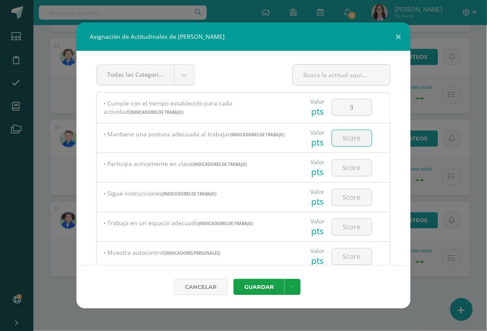
click at [348, 143] on input "number" at bounding box center [352, 138] width 40 height 16
click at [351, 171] on input "number" at bounding box center [352, 168] width 40 height 16
click at [355, 200] on input "number" at bounding box center [352, 198] width 40 height 16
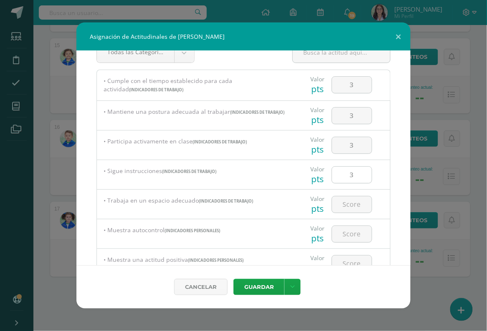
scroll to position [24, 0]
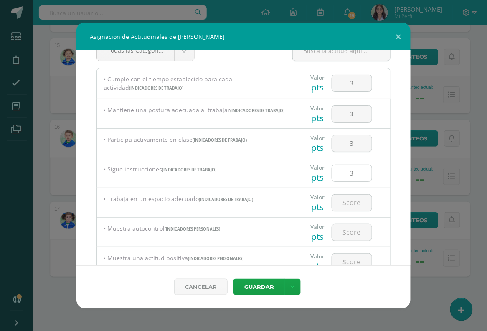
click at [355, 200] on input "number" at bounding box center [352, 203] width 40 height 16
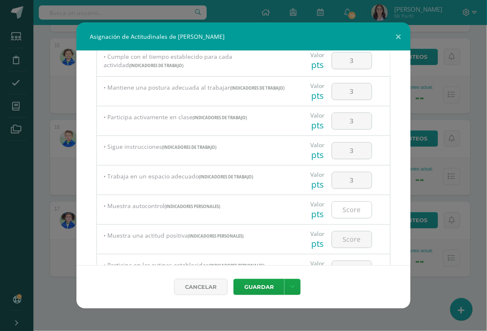
scroll to position [48, 0]
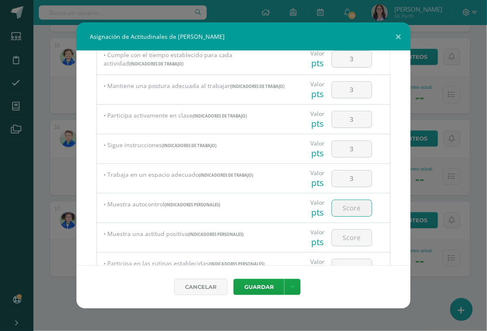
click at [360, 209] on input "number" at bounding box center [352, 208] width 40 height 16
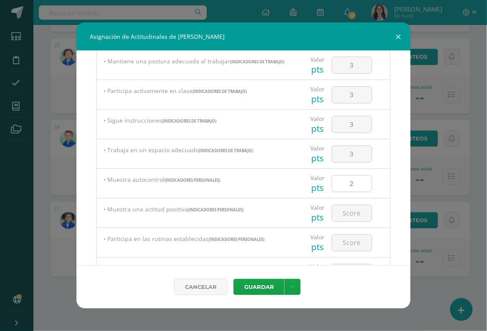
scroll to position [76, 0]
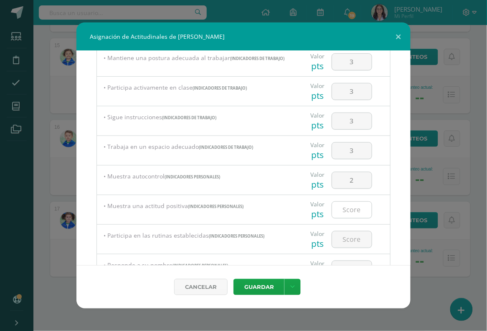
click at [358, 212] on input "number" at bounding box center [352, 210] width 40 height 16
click at [354, 240] on input "number" at bounding box center [352, 240] width 40 height 16
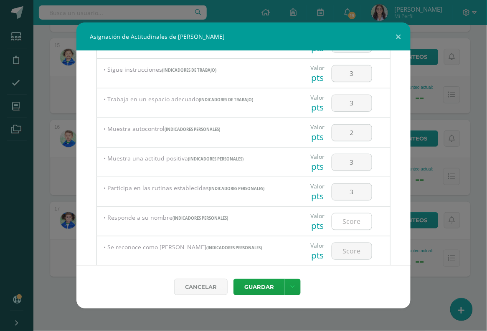
click at [359, 222] on input "number" at bounding box center [352, 222] width 40 height 16
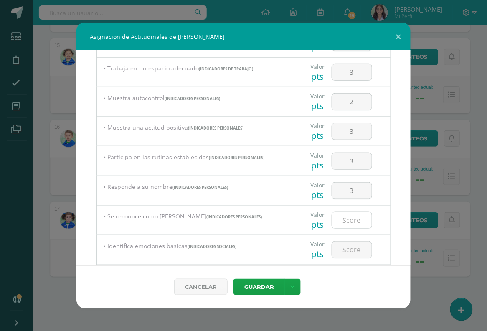
click at [360, 216] on input "number" at bounding box center [352, 220] width 40 height 16
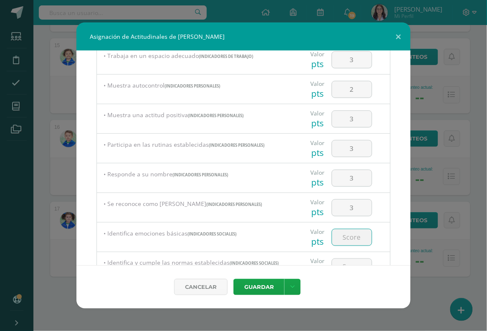
click at [351, 236] on input "number" at bounding box center [352, 238] width 40 height 16
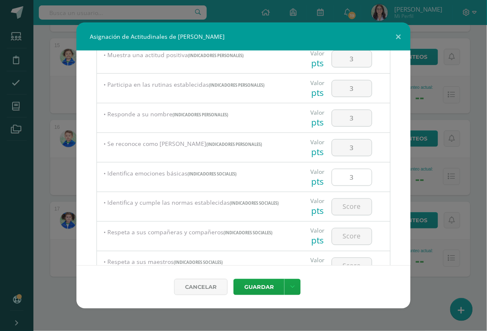
scroll to position [231, 0]
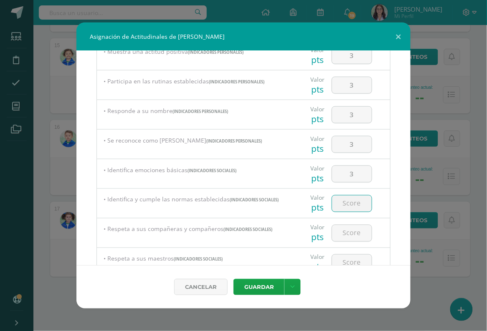
click at [361, 202] on input "number" at bounding box center [352, 204] width 40 height 16
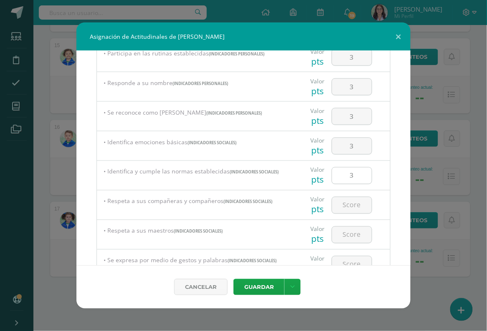
scroll to position [261, 0]
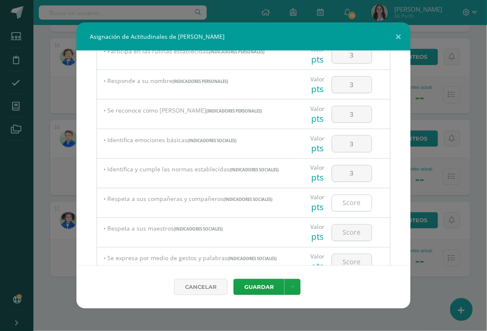
click at [362, 197] on input "number" at bounding box center [352, 203] width 40 height 16
click at [359, 205] on input "3" at bounding box center [352, 203] width 40 height 16
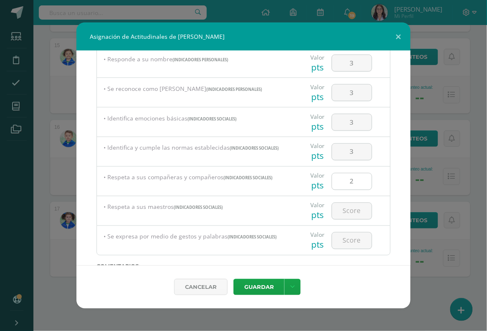
scroll to position [286, 0]
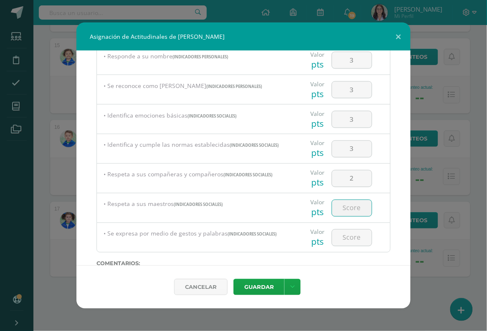
click at [361, 207] on input "number" at bounding box center [352, 208] width 40 height 16
click at [354, 231] on input "number" at bounding box center [352, 238] width 40 height 16
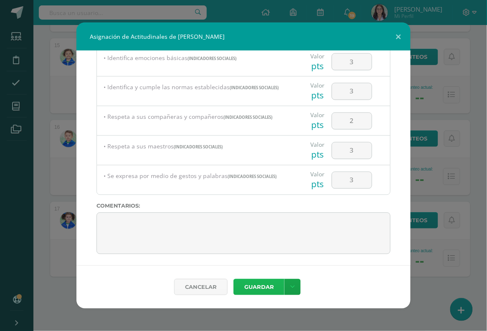
click at [263, 290] on button "Guardar" at bounding box center [258, 287] width 51 height 16
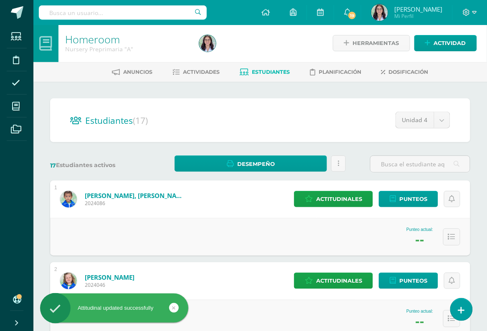
scroll to position [0, 0]
